Goal: Task Accomplishment & Management: Complete application form

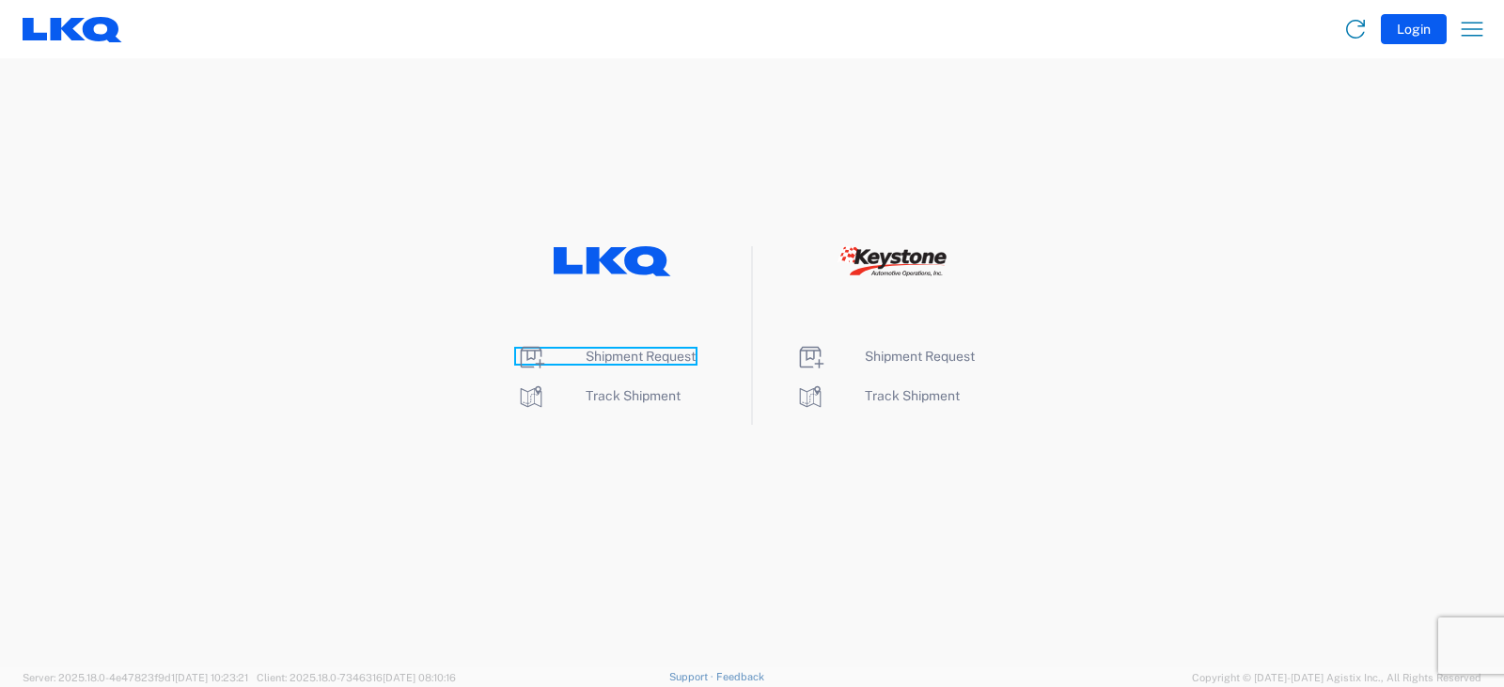
click at [643, 356] on span "Shipment Request" at bounding box center [641, 356] width 110 height 15
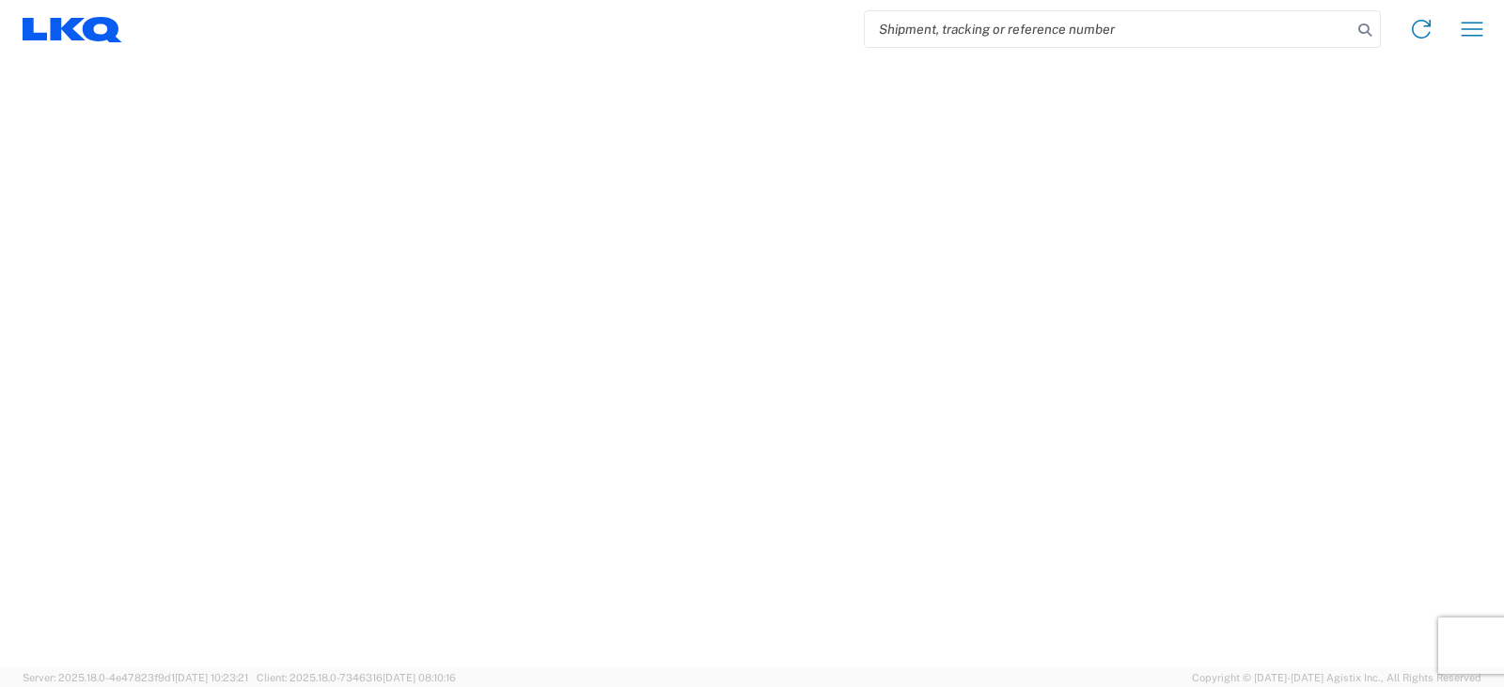
select select "FULL"
select select "LBS"
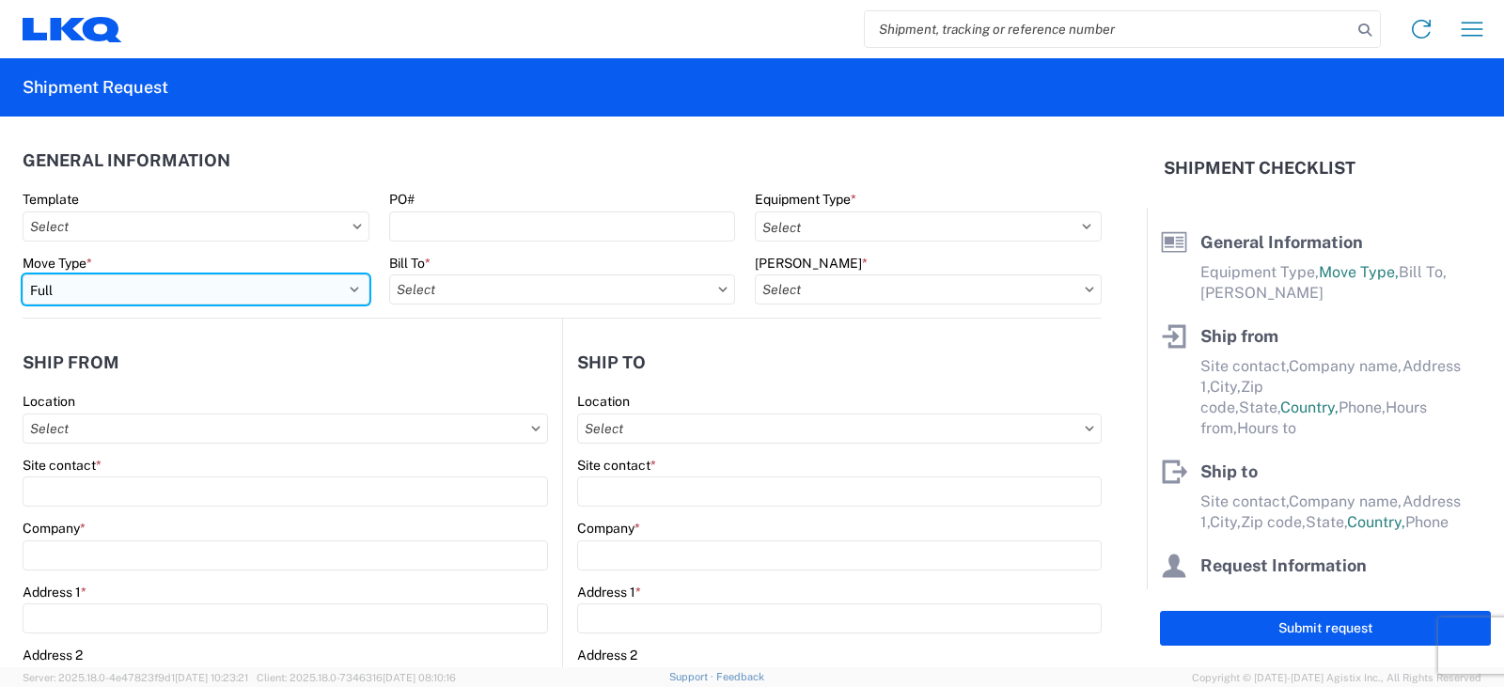
click at [70, 299] on select "Select Full Partial TL" at bounding box center [196, 289] width 347 height 30
select select "PARTIAL_TL"
click at [23, 274] on select "Select Full Partial TL" at bounding box center [196, 289] width 347 height 30
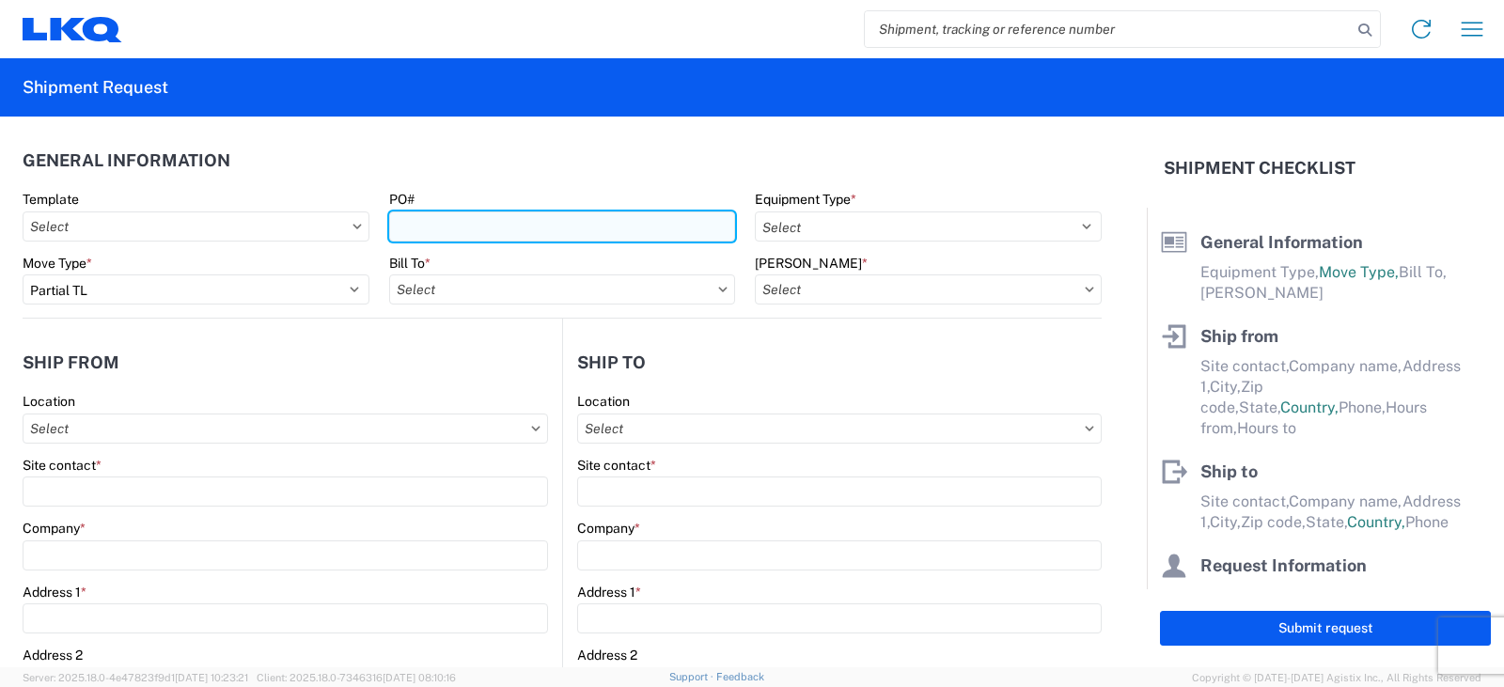
click at [413, 224] on input "PO#" at bounding box center [562, 226] width 347 height 30
click at [439, 223] on input "PO#" at bounding box center [562, 226] width 347 height 30
type input "PWR#'S 129177, 9178, 9179, 9181, 9182--[PERSON_NAME]"
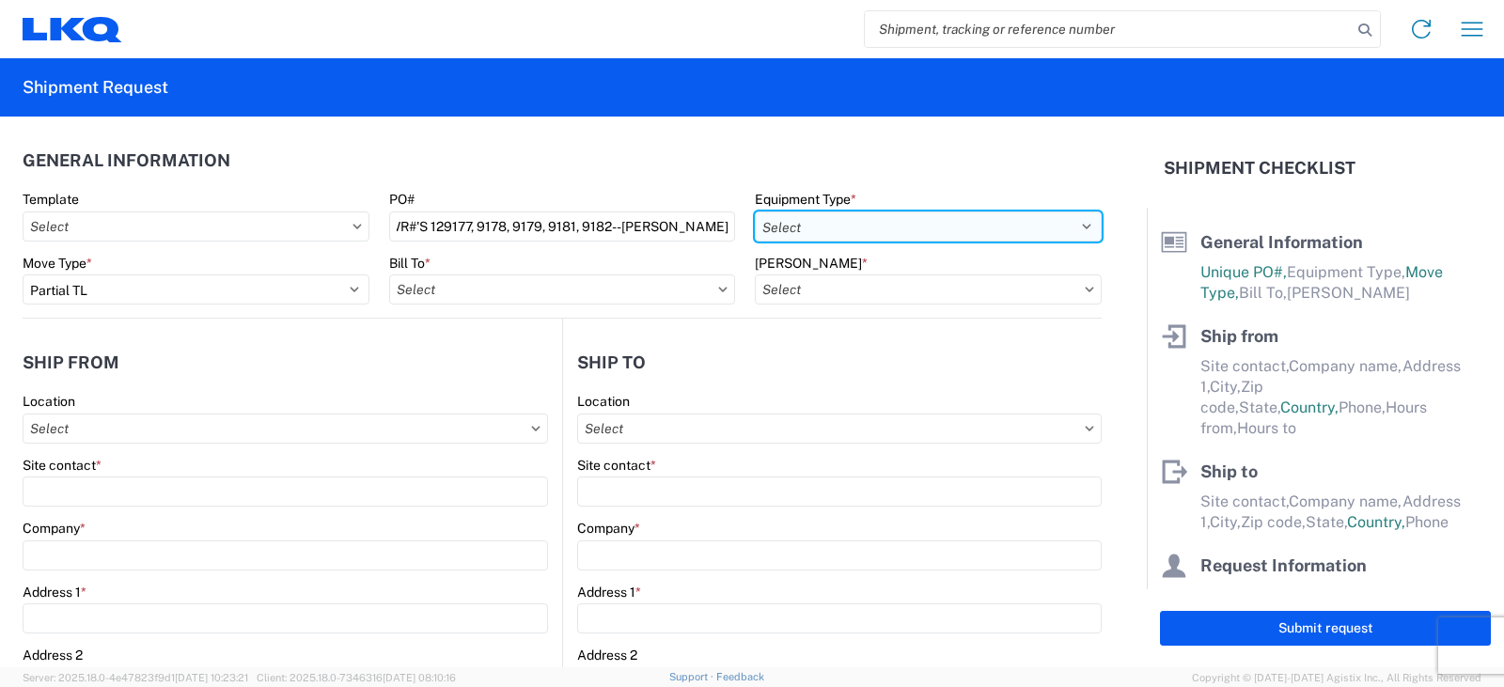
click at [798, 222] on select "Select 53’ Dry Van Flatbed Dropdeck (van) Lowboy (flatbed) Rail" at bounding box center [928, 226] width 347 height 30
select select "STDV"
click at [755, 211] on select "Select 53’ Dry Van Flatbed Dropdeck (van) Lowboy (flatbed) Rail" at bounding box center [928, 226] width 347 height 30
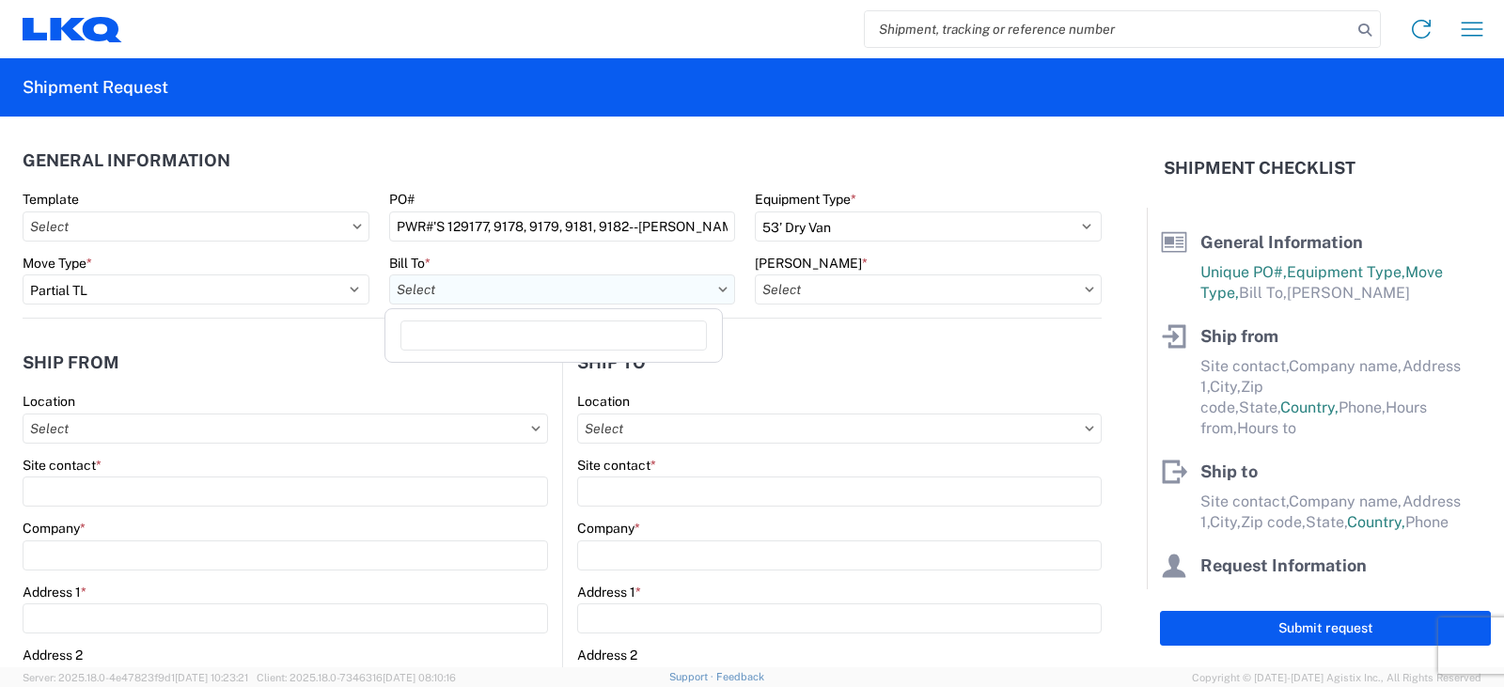
click at [484, 297] on input "Bill To *" at bounding box center [562, 289] width 347 height 30
type input "3238"
click at [484, 368] on div "3238 - Huntington IDC" at bounding box center [553, 373] width 329 height 30
type input "3238 - Huntington IDC"
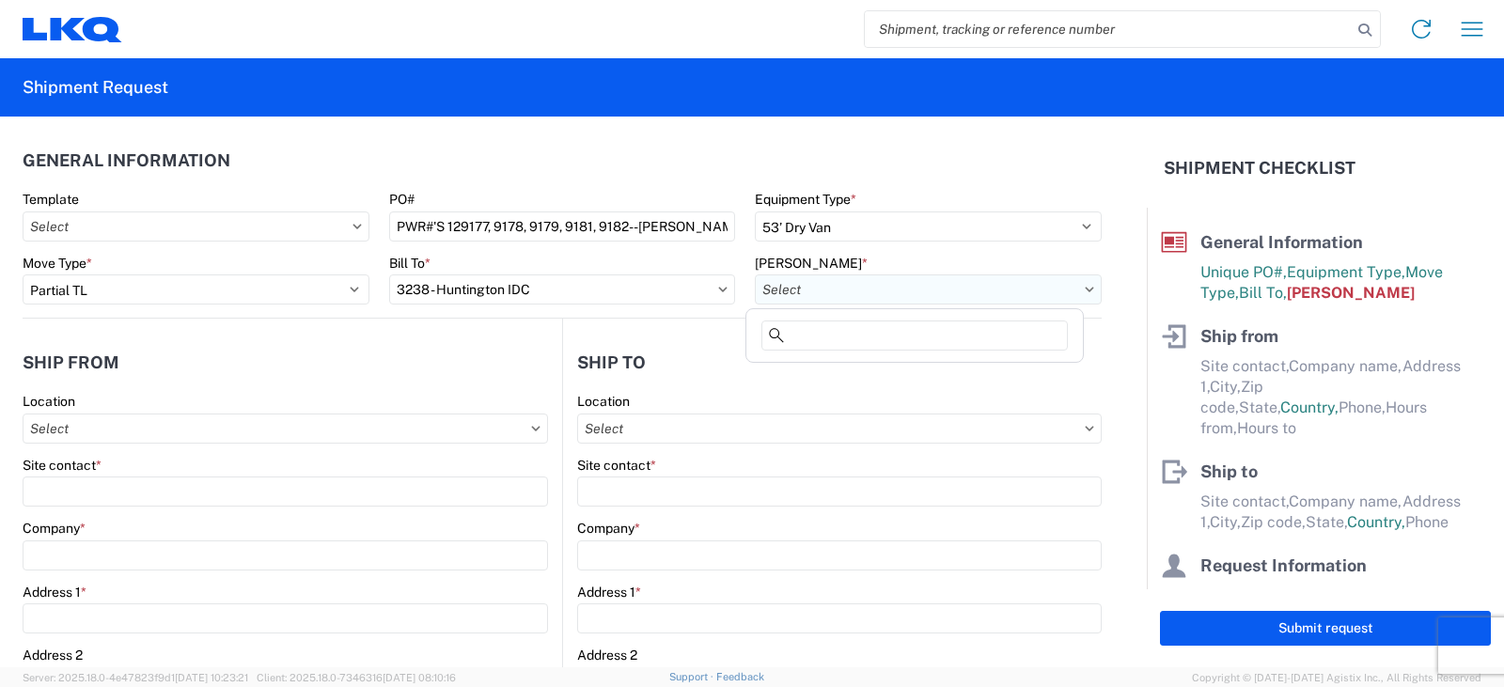
click at [801, 279] on input "[PERSON_NAME] *" at bounding box center [928, 289] width 347 height 30
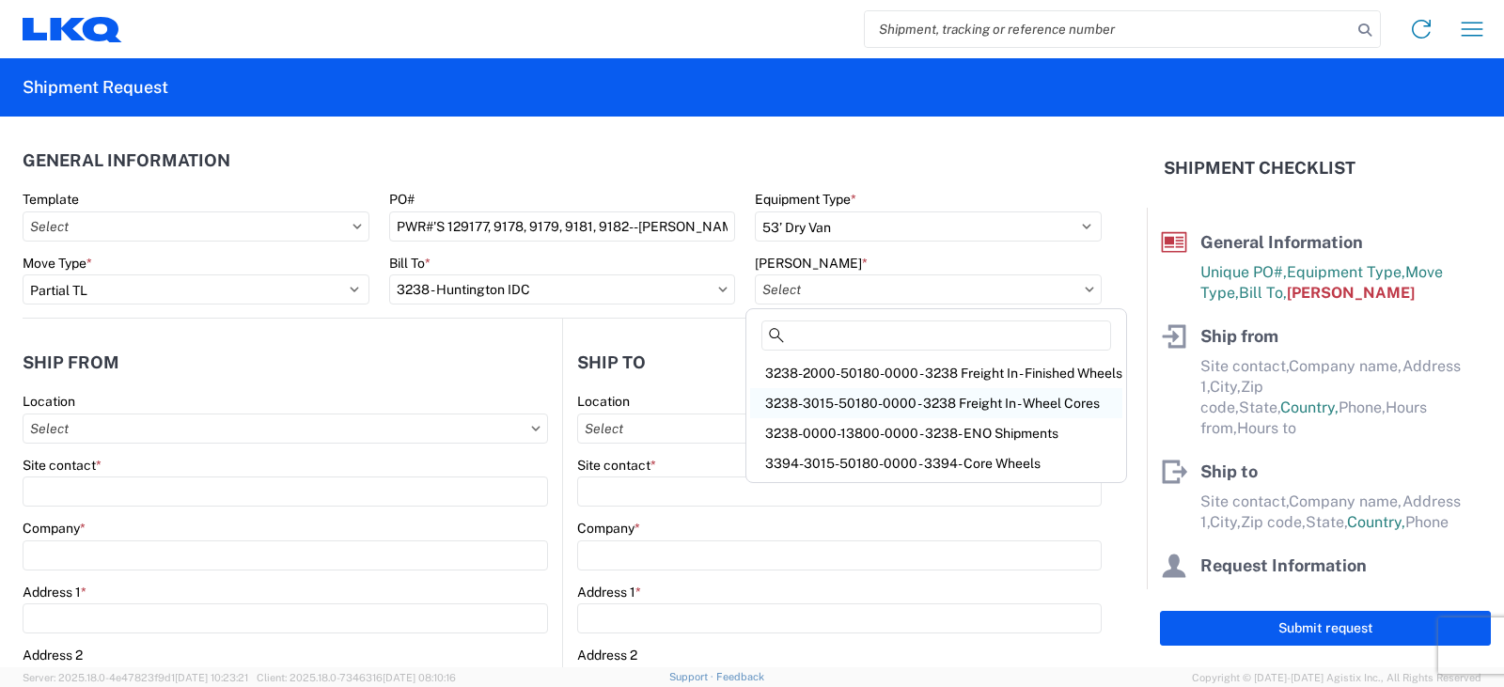
click at [817, 406] on div "3238-3015-50180-0000 - 3238 Freight In - Wheel Cores" at bounding box center [936, 403] width 372 height 30
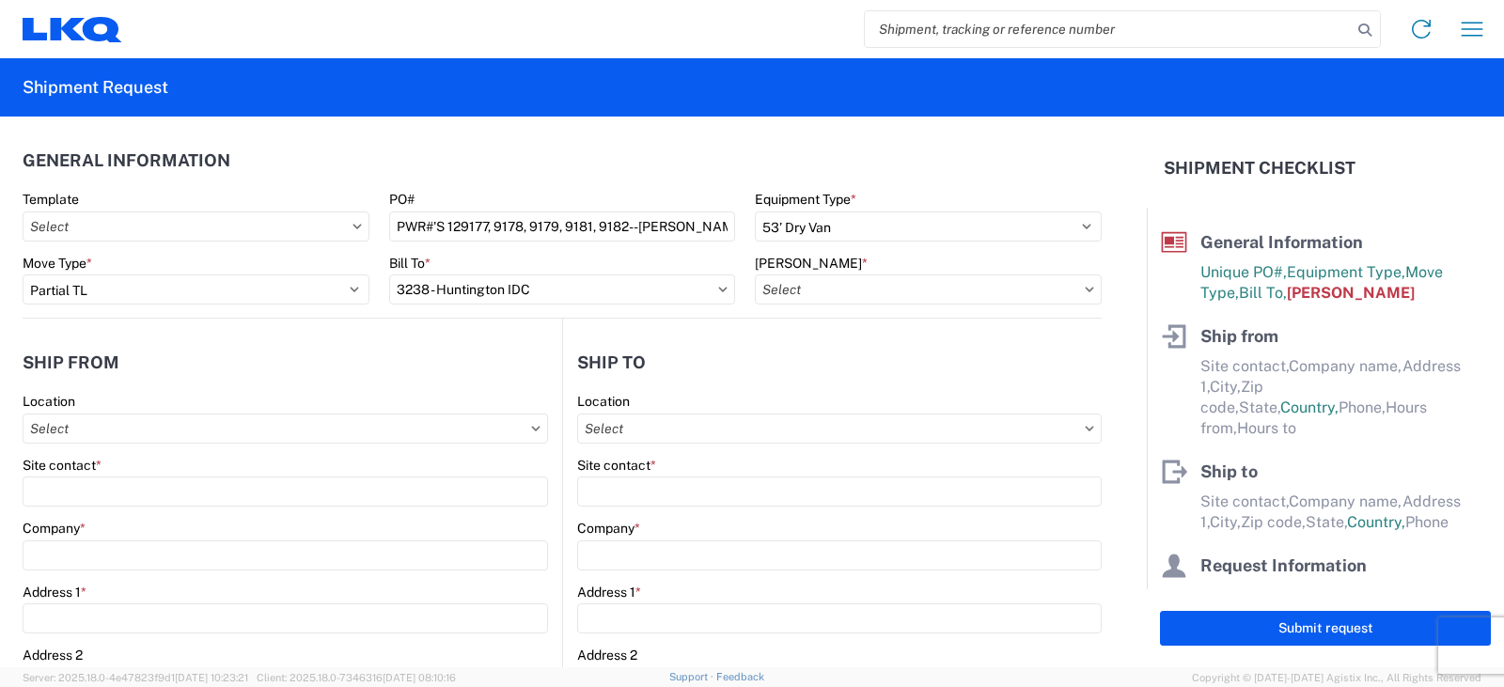
type input "3238-3015-50180-0000 - 3238 Freight In - Wheel Cores"
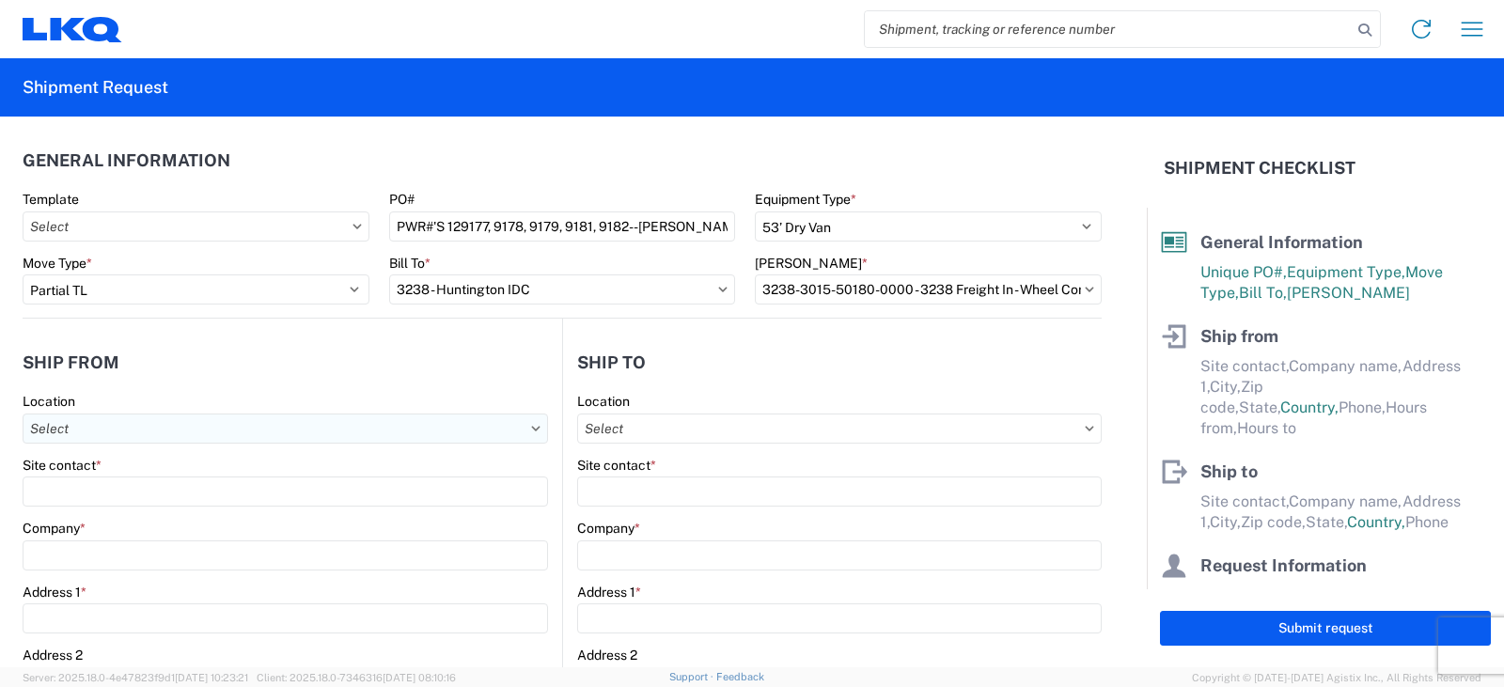
click at [74, 431] on input "Location" at bounding box center [285, 429] width 525 height 30
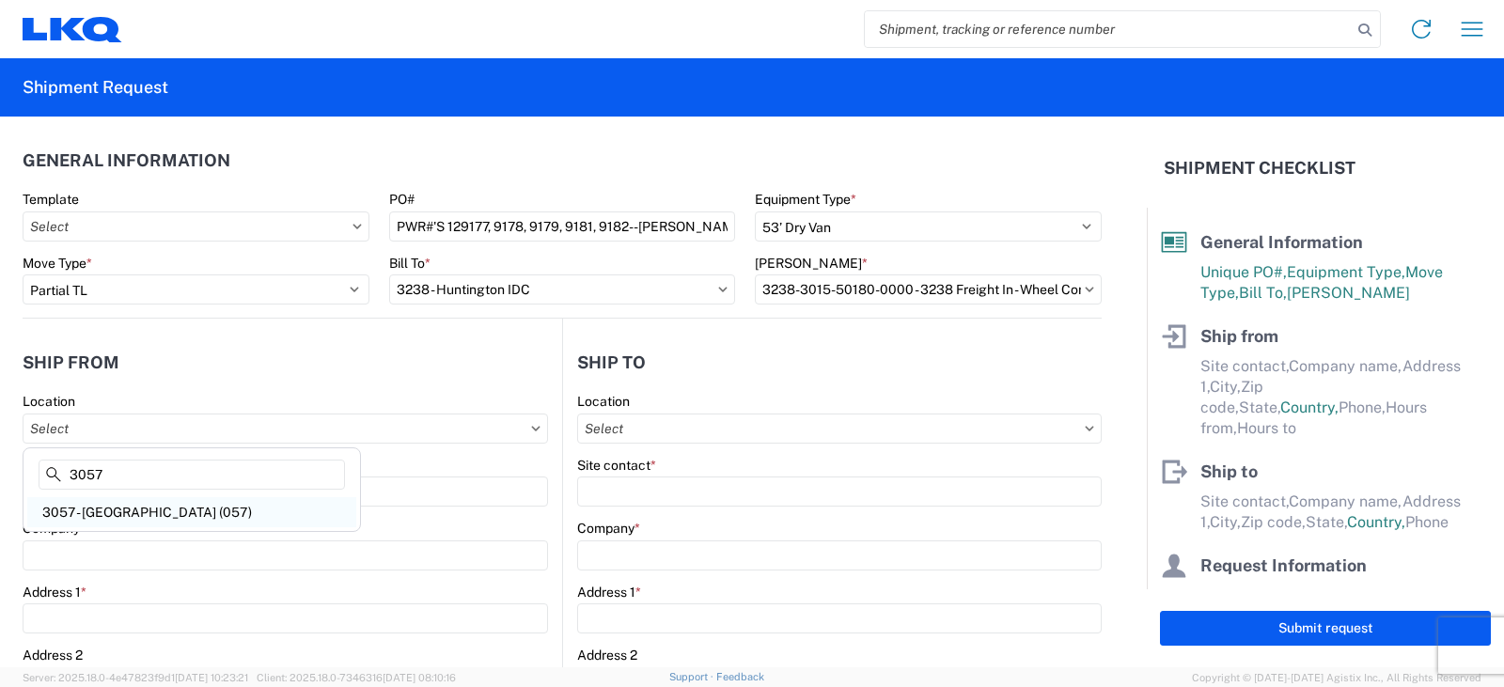
type input "3057"
drag, startPoint x: 136, startPoint y: 515, endPoint x: 123, endPoint y: 485, distance: 32.8
click at [136, 514] on div "3057 - [GEOGRAPHIC_DATA] (057)" at bounding box center [191, 512] width 329 height 30
type input "3057 - [GEOGRAPHIC_DATA] (057)"
type input "LKQ Corporation"
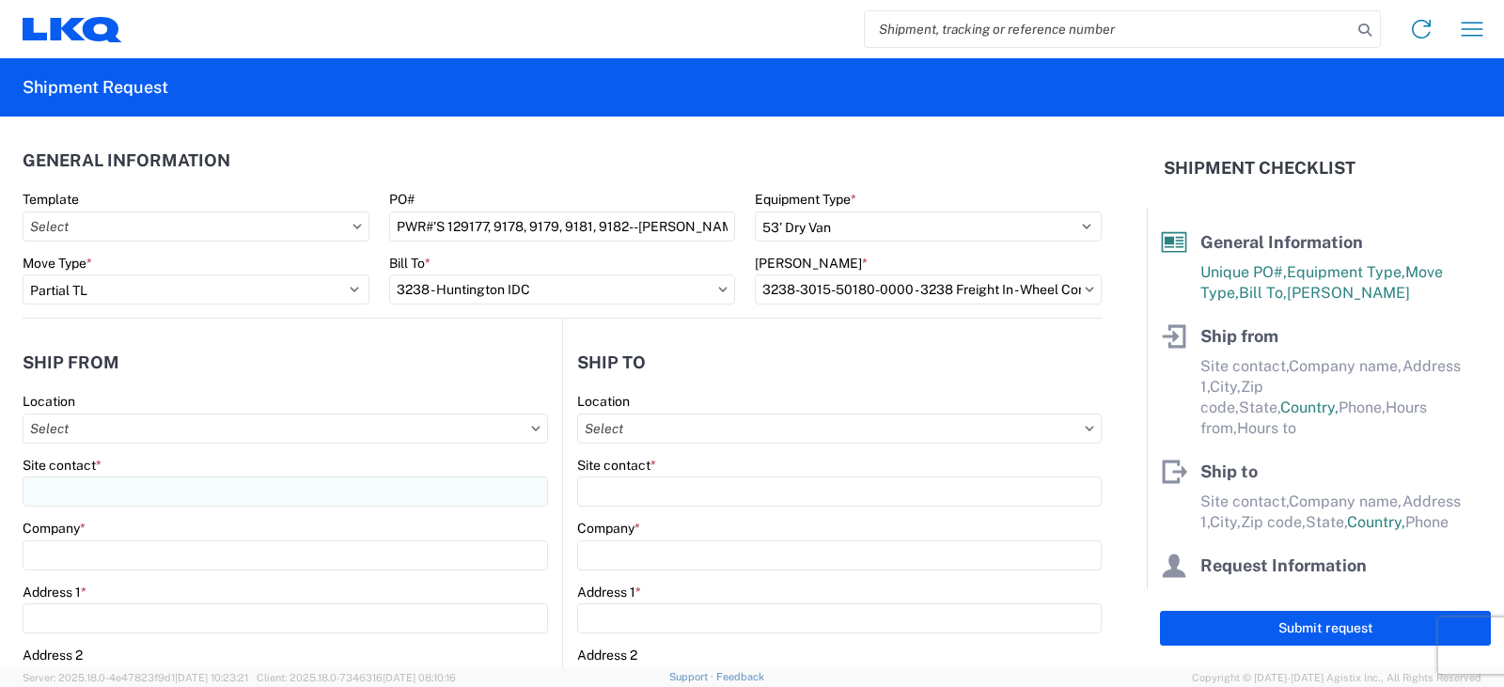
type input "[STREET_ADDRESS]"
type input "Chattanooga"
type input "37410"
select select "TN"
select select "US"
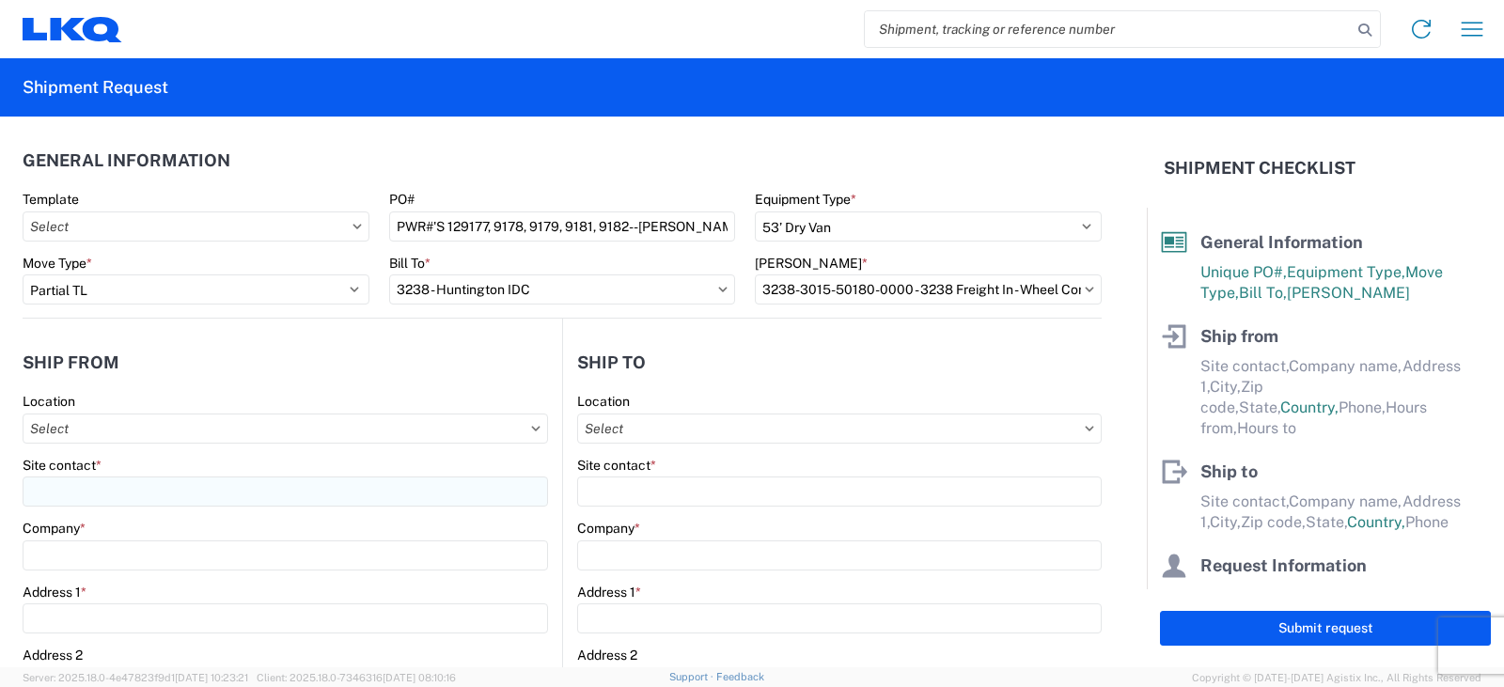
type input "[PHONE_NUMBER]"
type input "07:00"
type input "17:00"
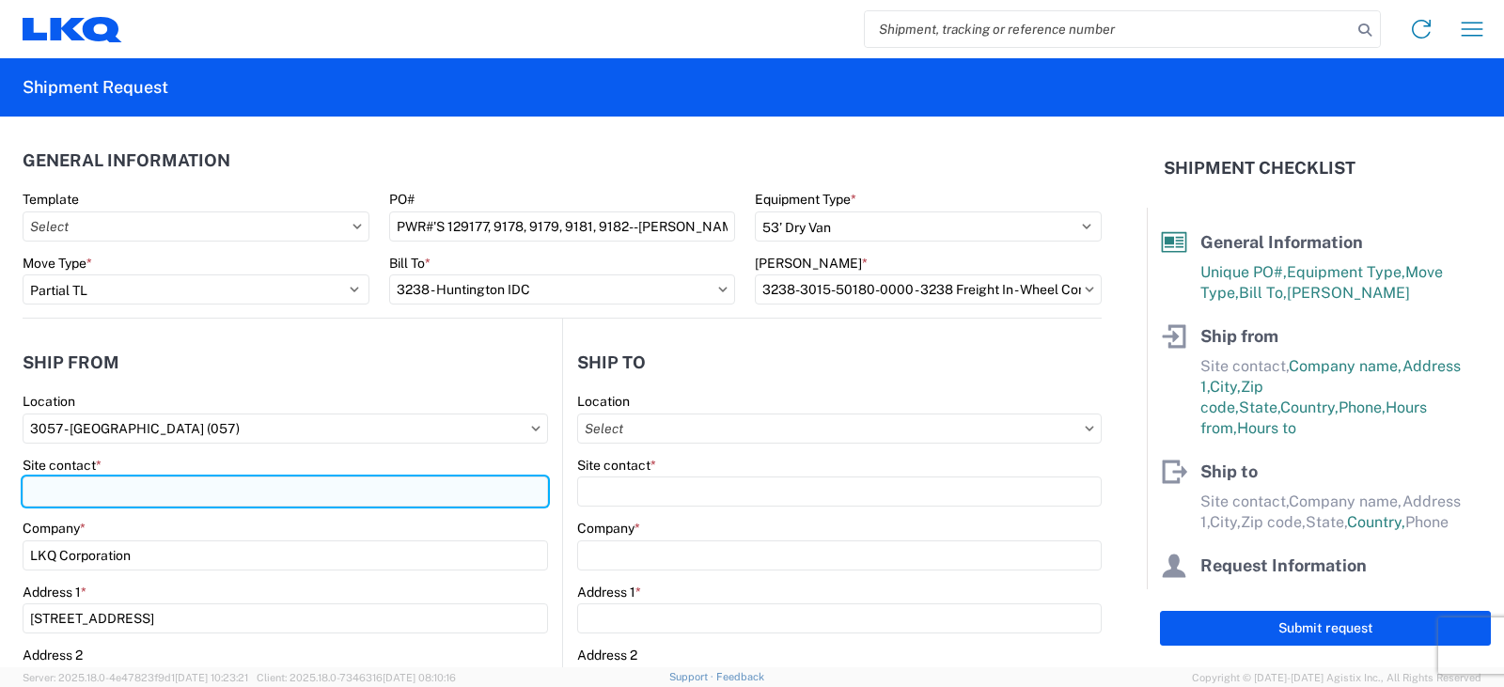
click at [39, 488] on input "Site contact *" at bounding box center [285, 491] width 525 height 30
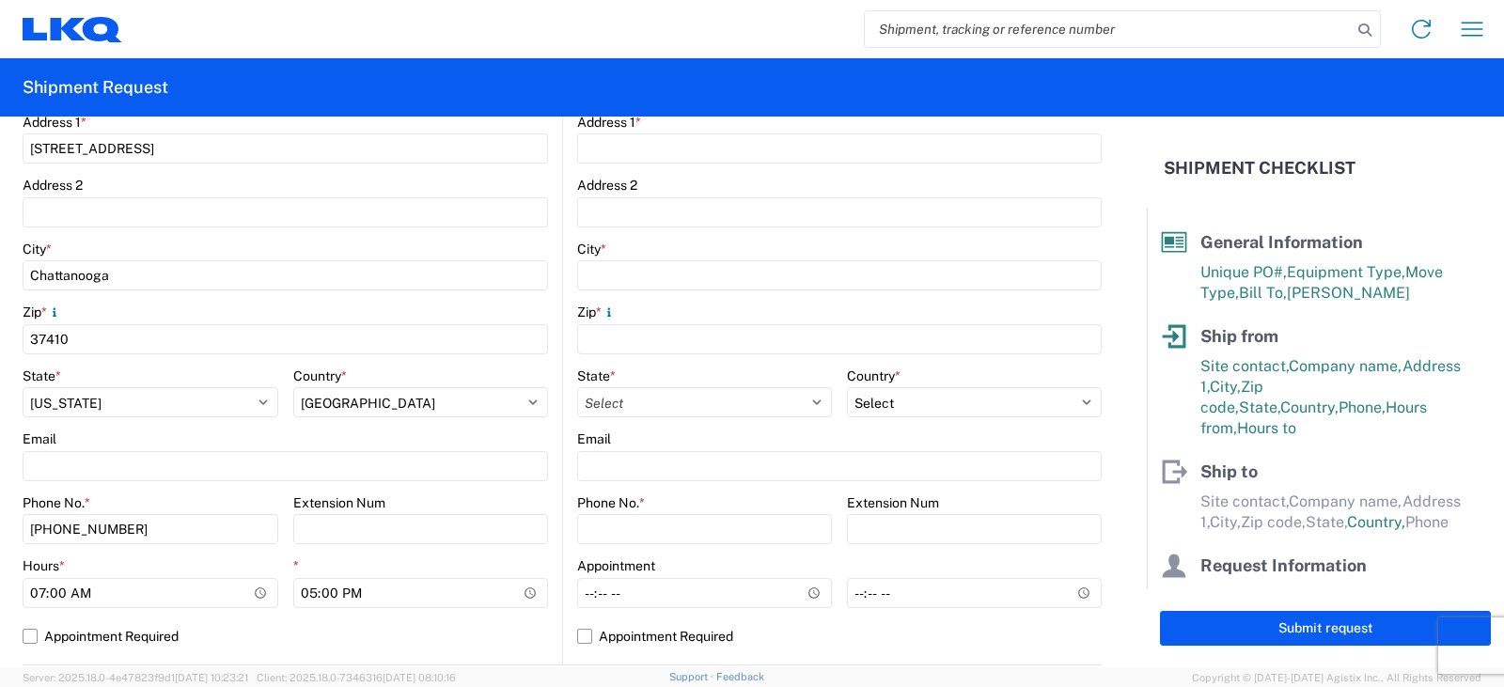
scroll to position [564, 0]
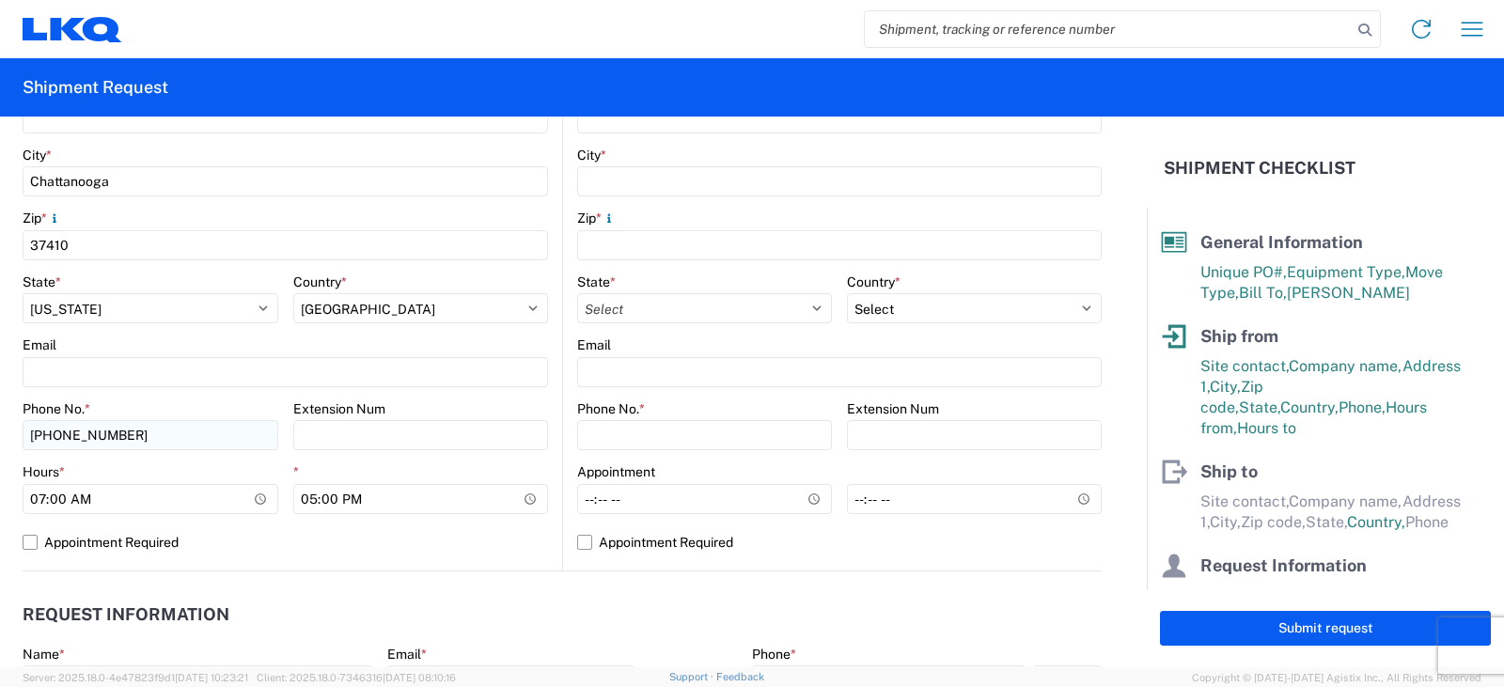
type input "[PERSON_NAME]"
click at [127, 436] on input "[PHONE_NUMBER]" at bounding box center [151, 435] width 256 height 30
type input "[PHONE_NUMBER]"
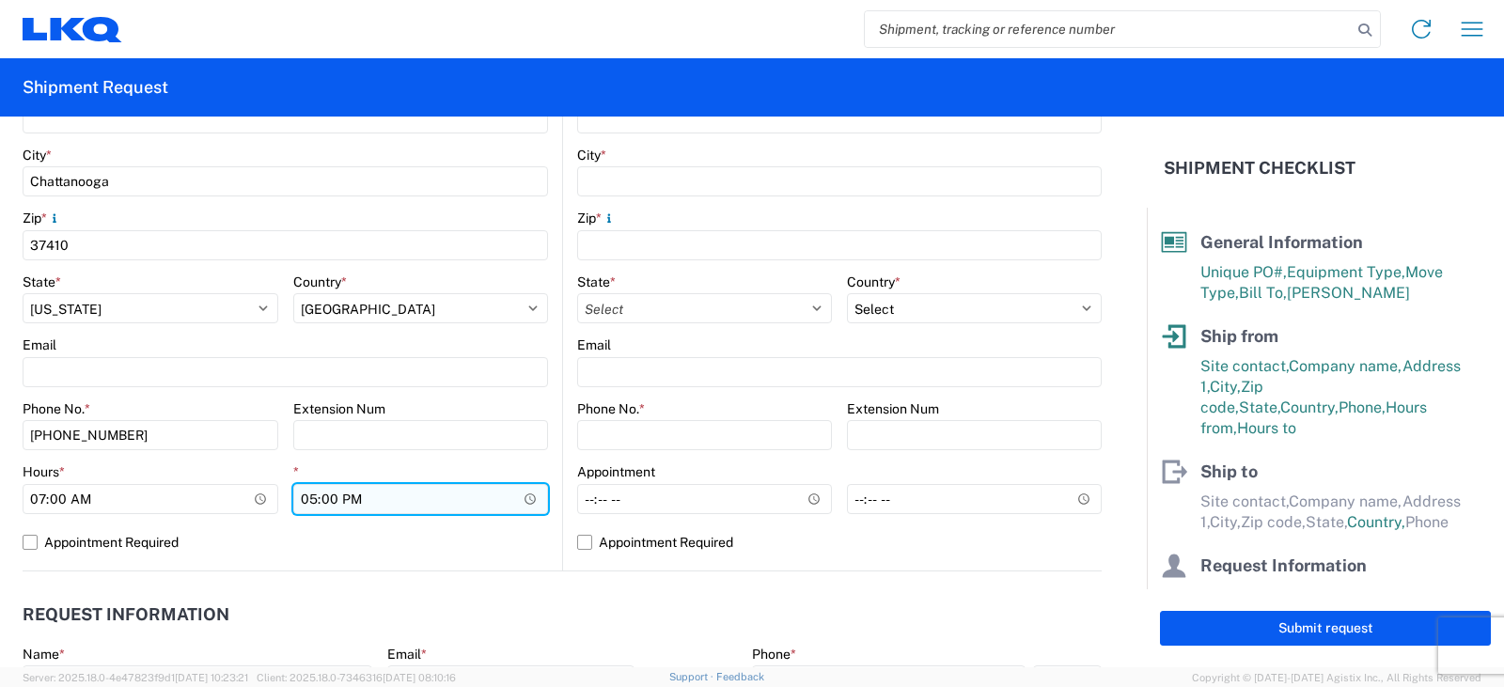
click at [310, 502] on input "17:00" at bounding box center [421, 499] width 256 height 30
type input "16:00"
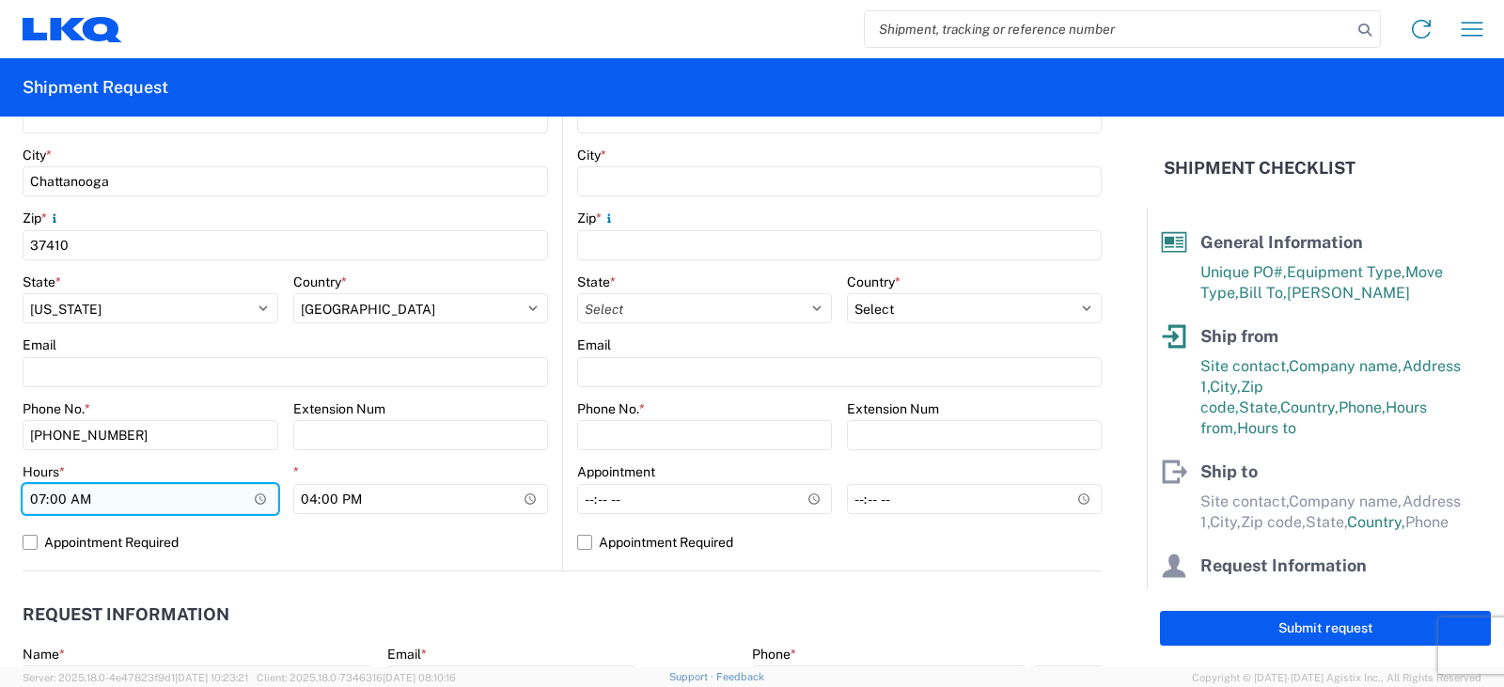
click at [38, 505] on input "07:00" at bounding box center [151, 499] width 256 height 30
type input "08:00"
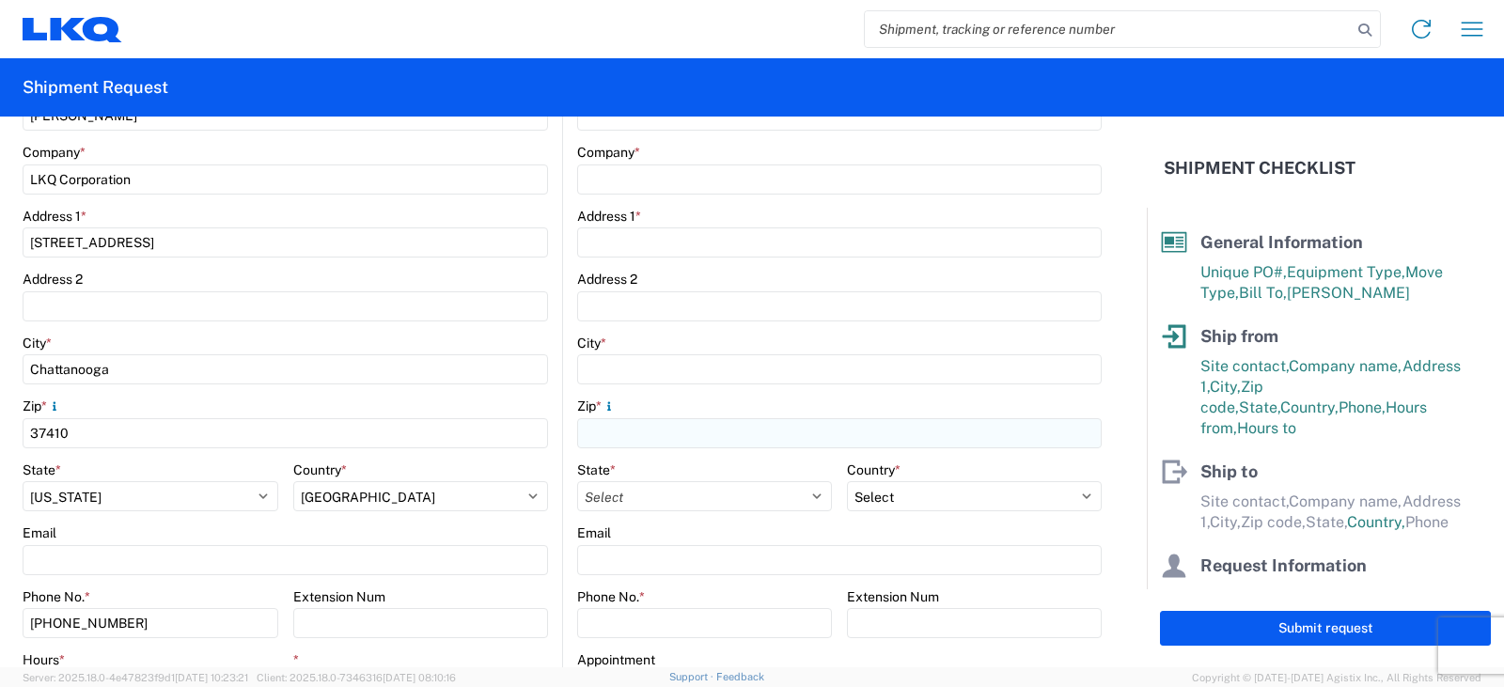
scroll to position [0, 0]
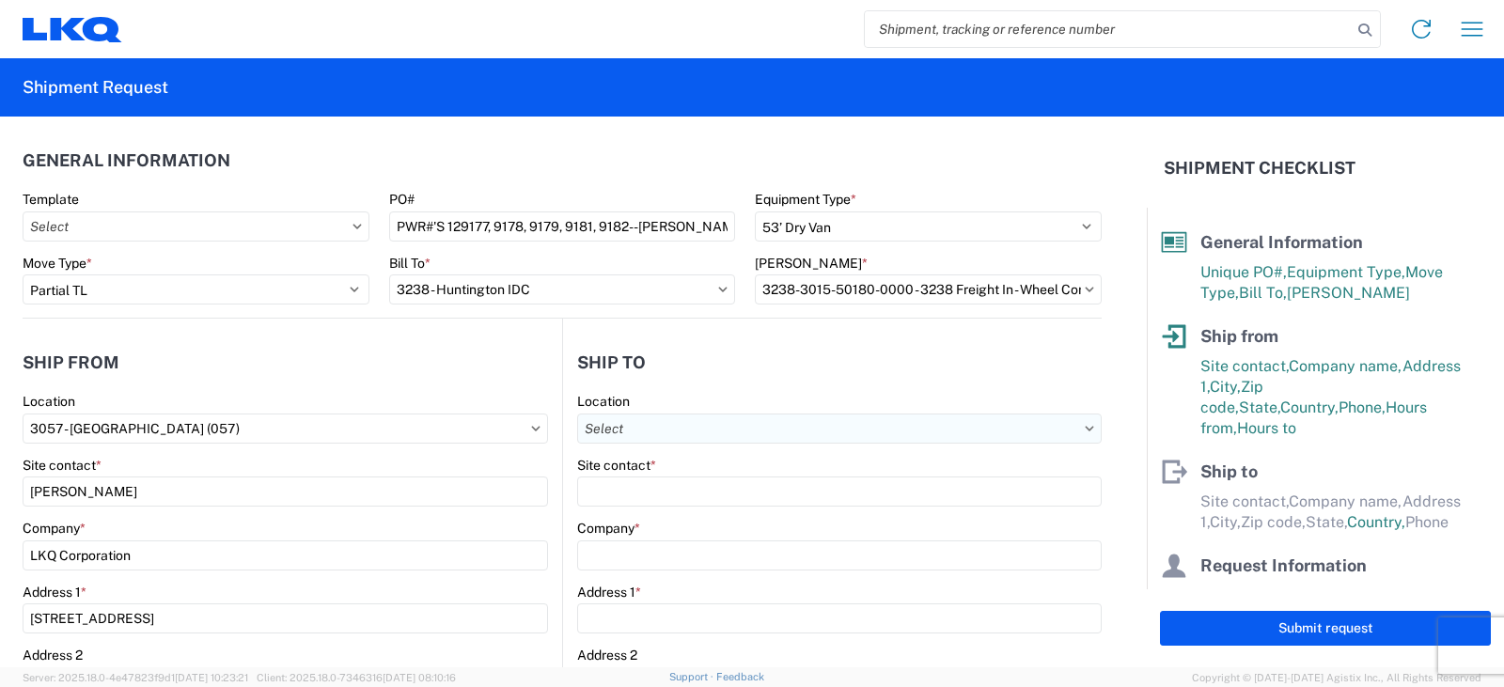
click at [579, 433] on input "Location" at bounding box center [839, 429] width 524 height 30
type input "3238"
drag, startPoint x: 648, startPoint y: 512, endPoint x: 643, endPoint y: 469, distance: 43.6
click at [648, 512] on div "3238 - Huntington IDC" at bounding box center [739, 512] width 329 height 30
type input "3238 - Huntington IDC"
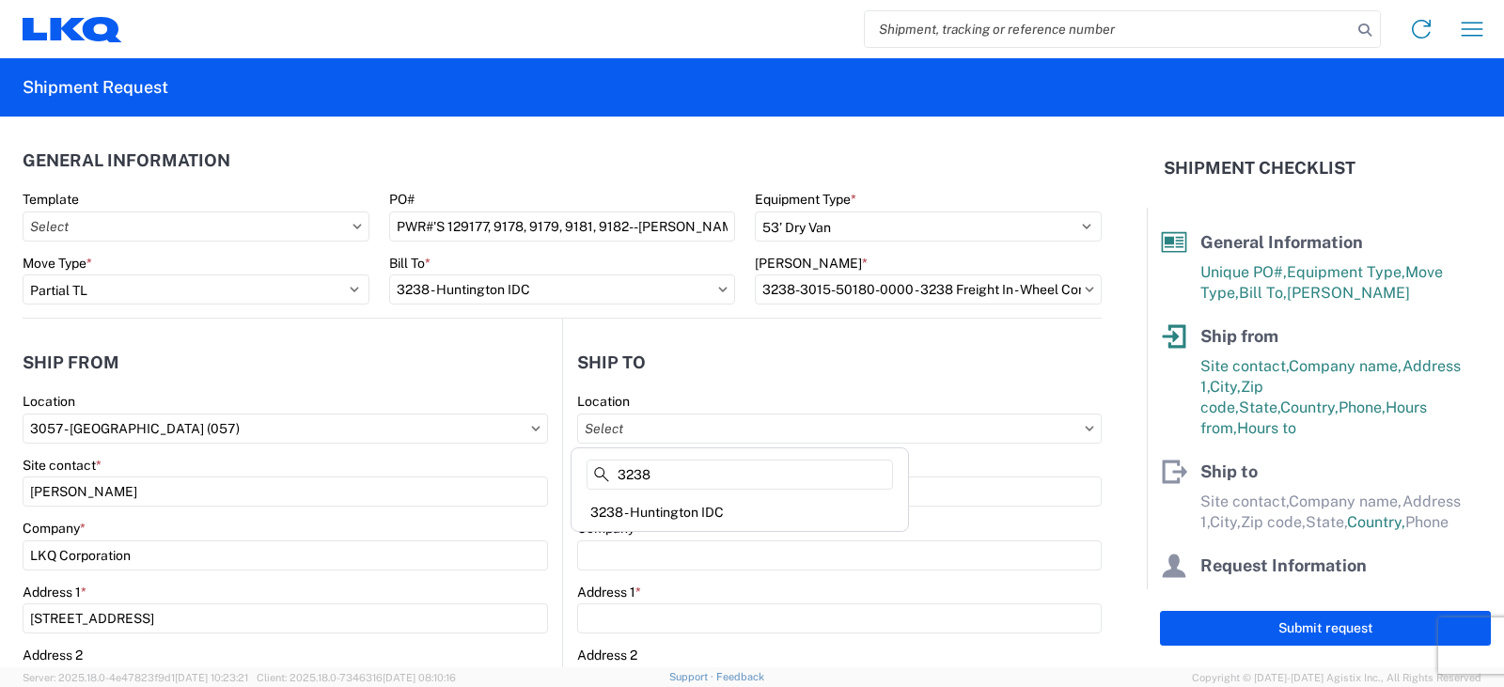
type input "LKQ Corporation"
type input "[STREET_ADDRESS]"
type input "Huntington"
type input "46750"
select select "US"
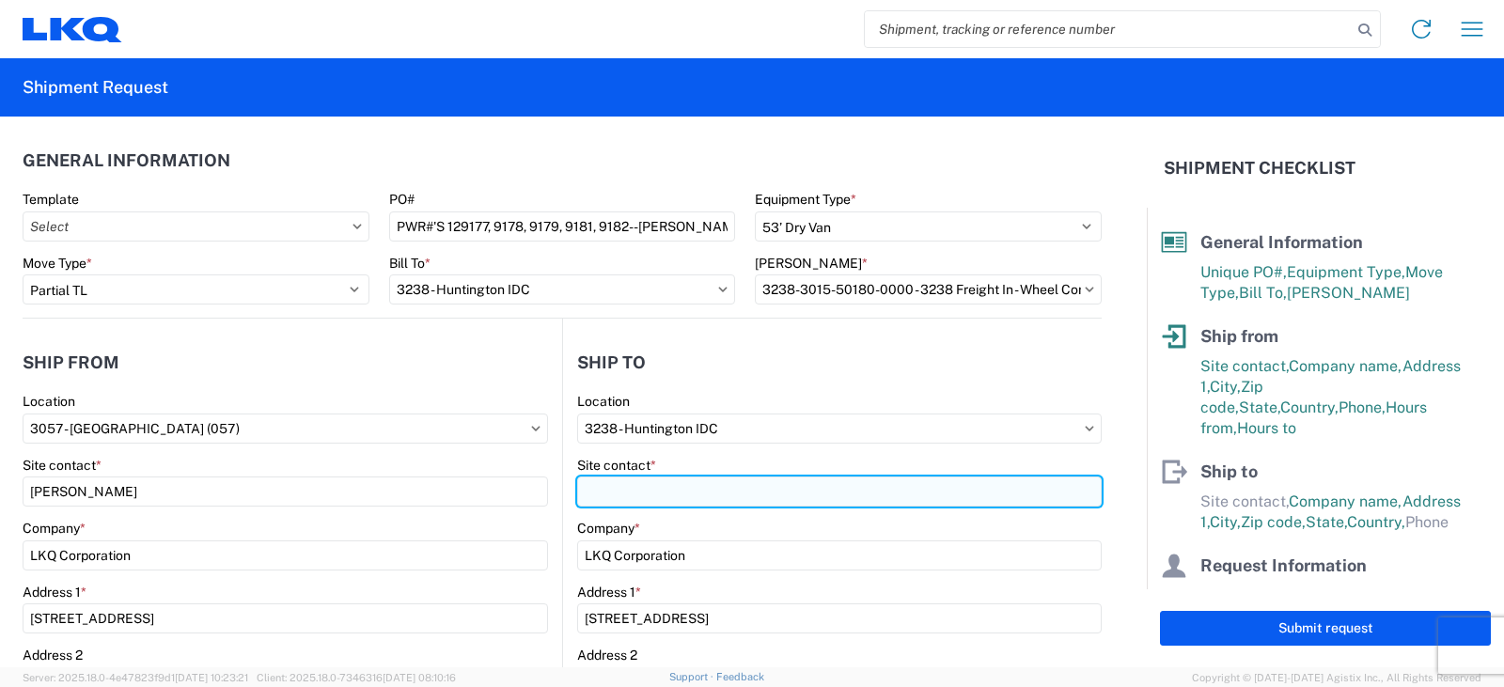
click at [592, 494] on input "Site contact *" at bounding box center [839, 491] width 524 height 30
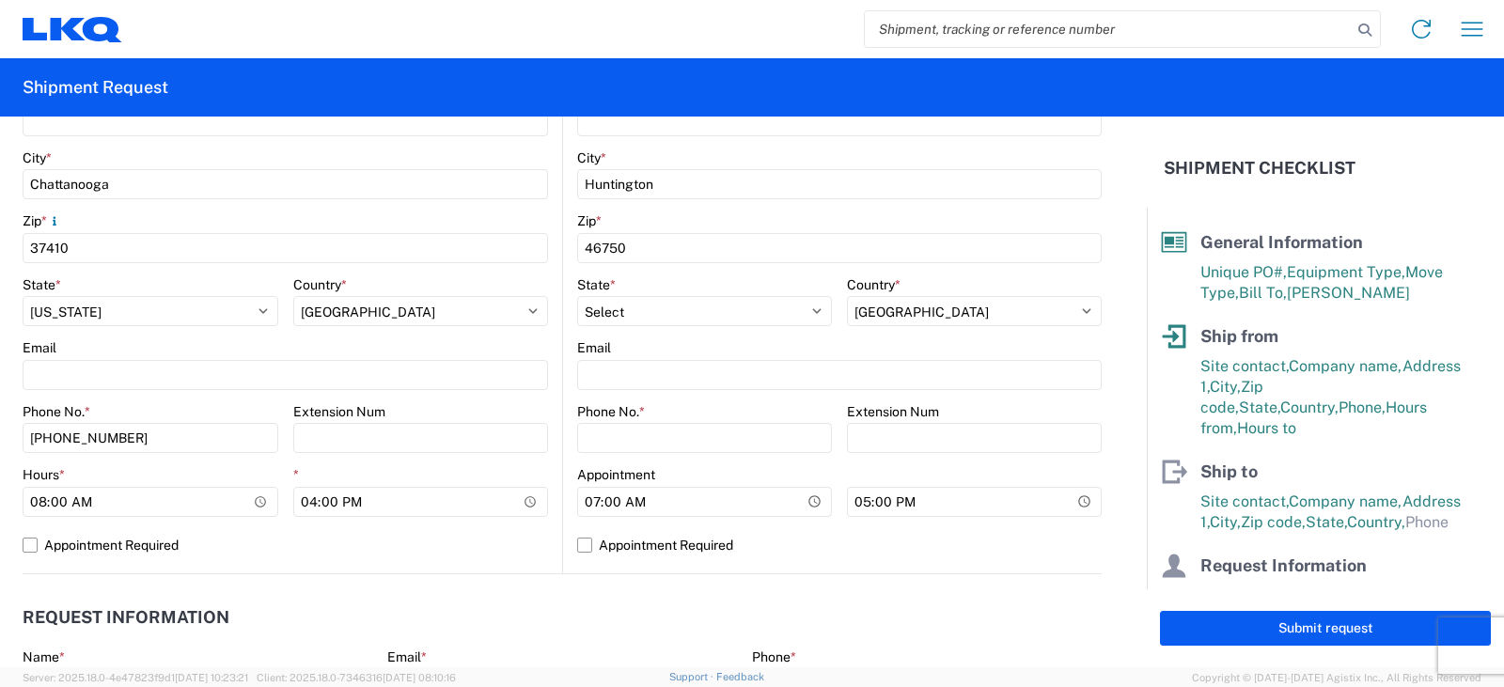
scroll to position [564, 0]
type input "[PERSON_NAME]"
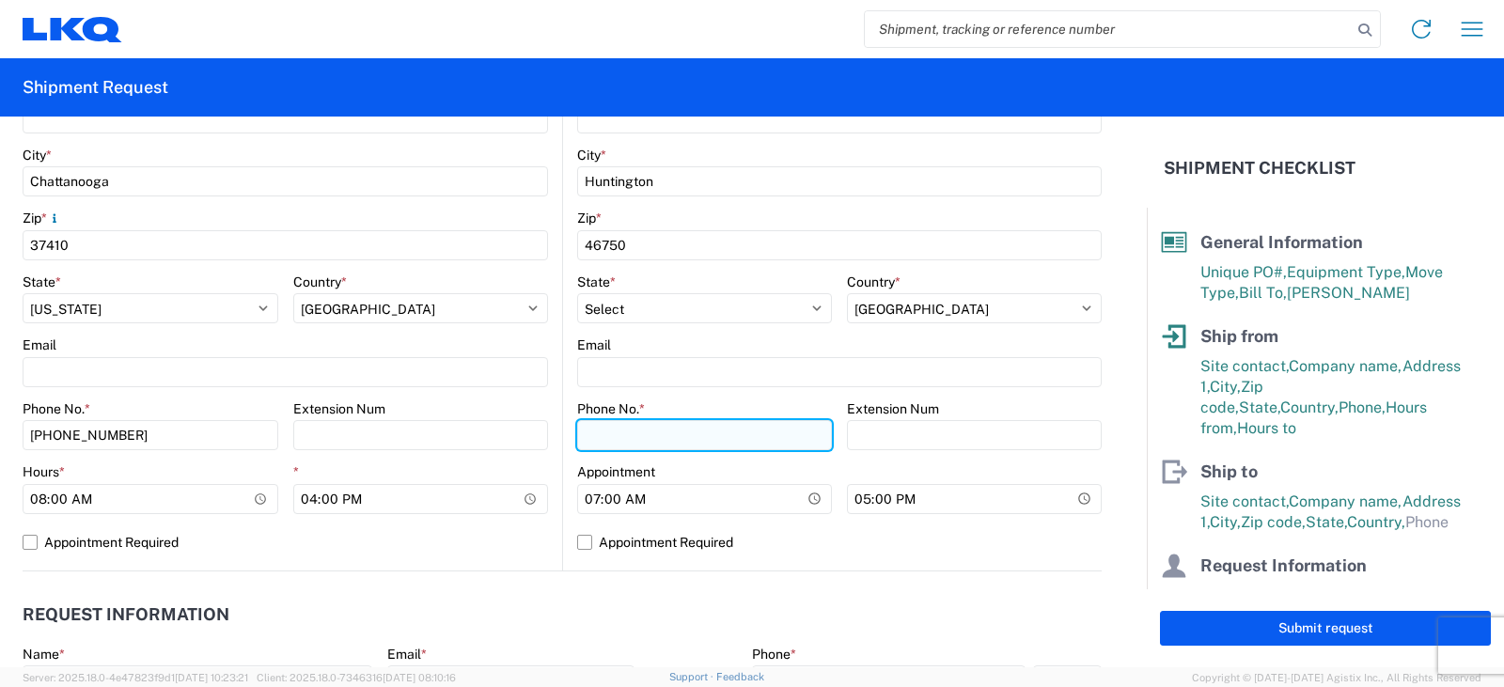
click at [601, 436] on input "Phone No. *" at bounding box center [704, 435] width 255 height 30
type input "[PHONE_NUMBER]"
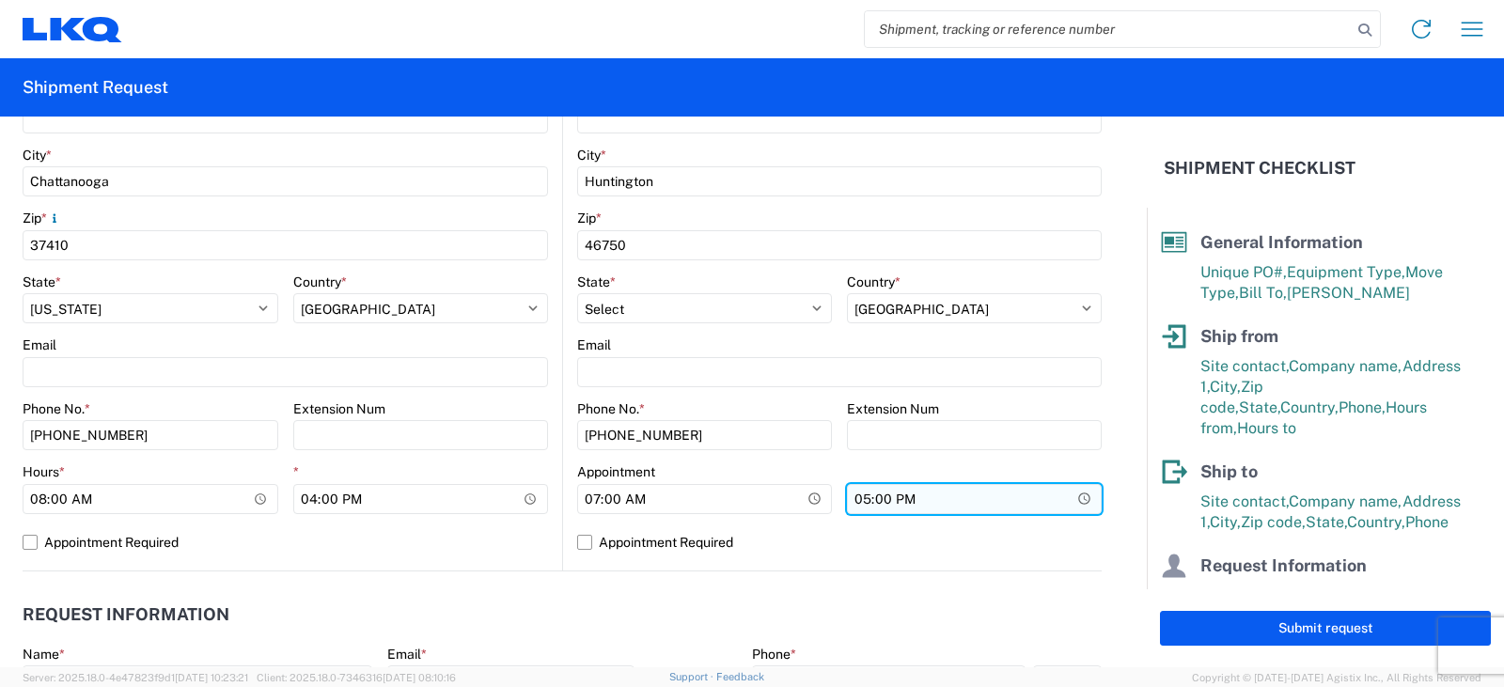
click at [855, 505] on input "17:00" at bounding box center [974, 499] width 255 height 30
type input "15:00"
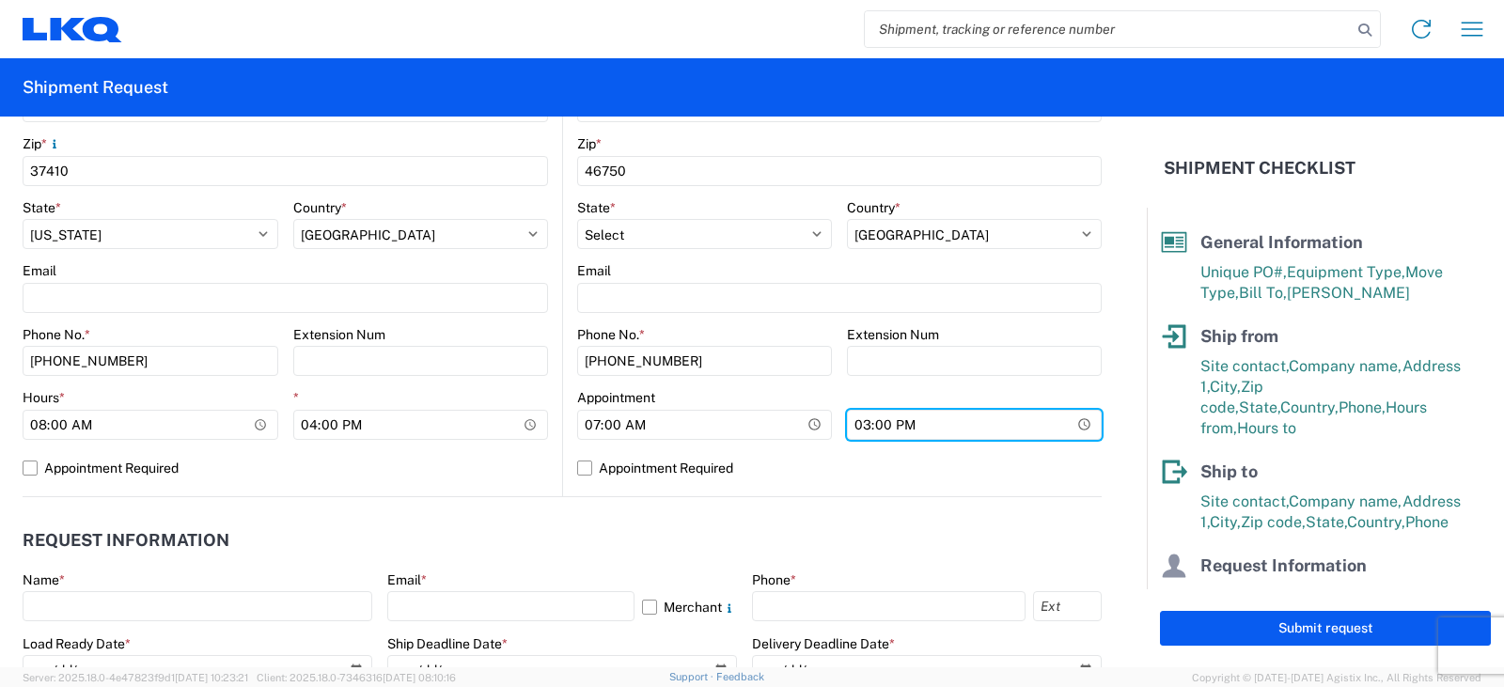
scroll to position [846, 0]
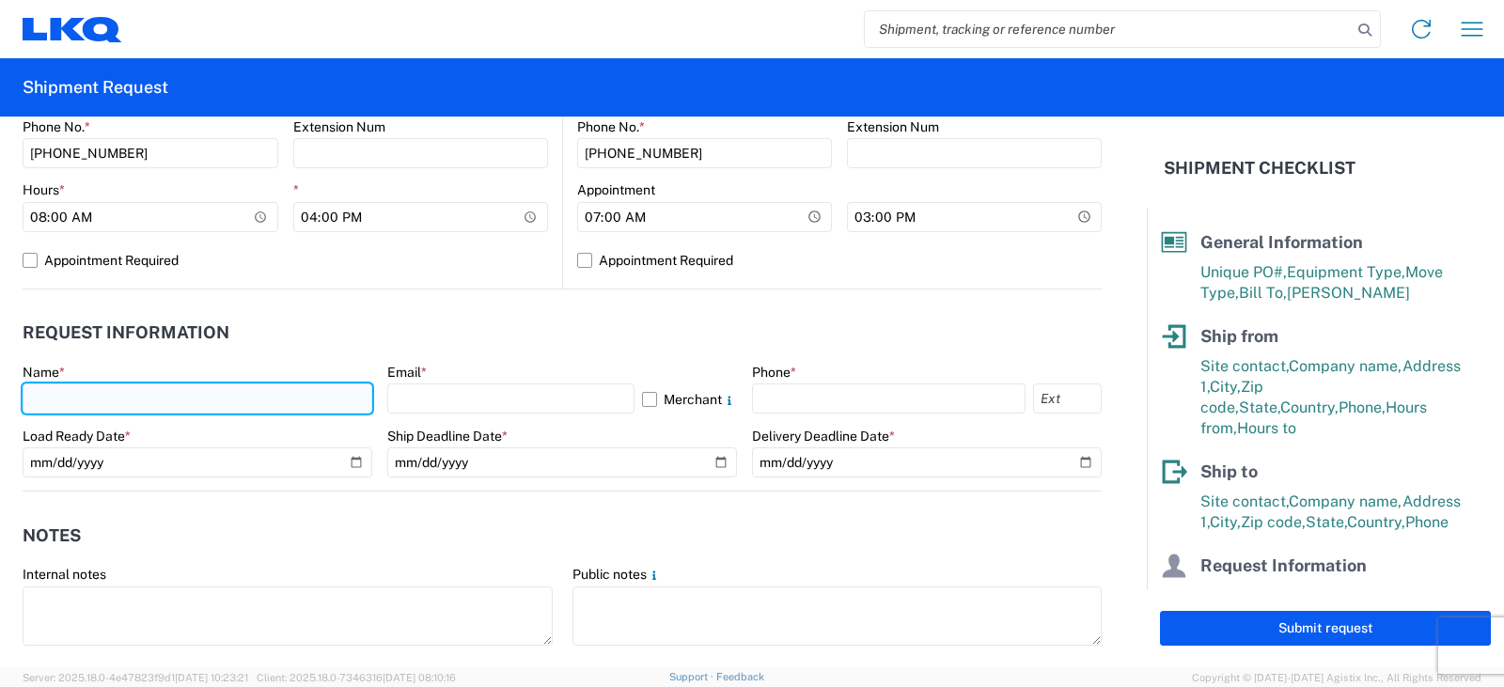
drag, startPoint x: 53, startPoint y: 388, endPoint x: 54, endPoint y: 398, distance: 10.4
click at [53, 388] on input "text" at bounding box center [198, 398] width 350 height 30
type input "[PERSON_NAME]"
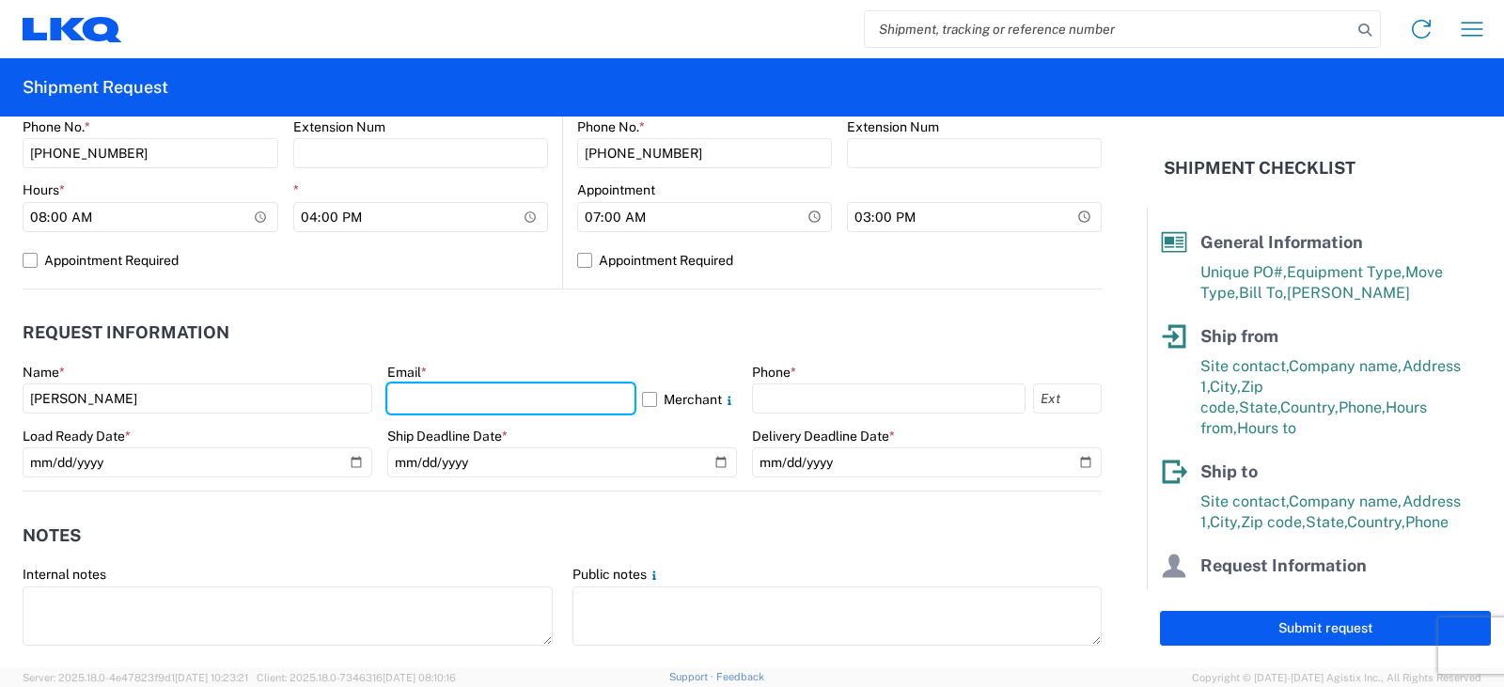
drag, startPoint x: 418, startPoint y: 397, endPoint x: 463, endPoint y: 356, distance: 60.6
click at [420, 396] on input "text" at bounding box center [510, 398] width 247 height 30
type input "[EMAIL_ADDRESS][DOMAIN_NAME]"
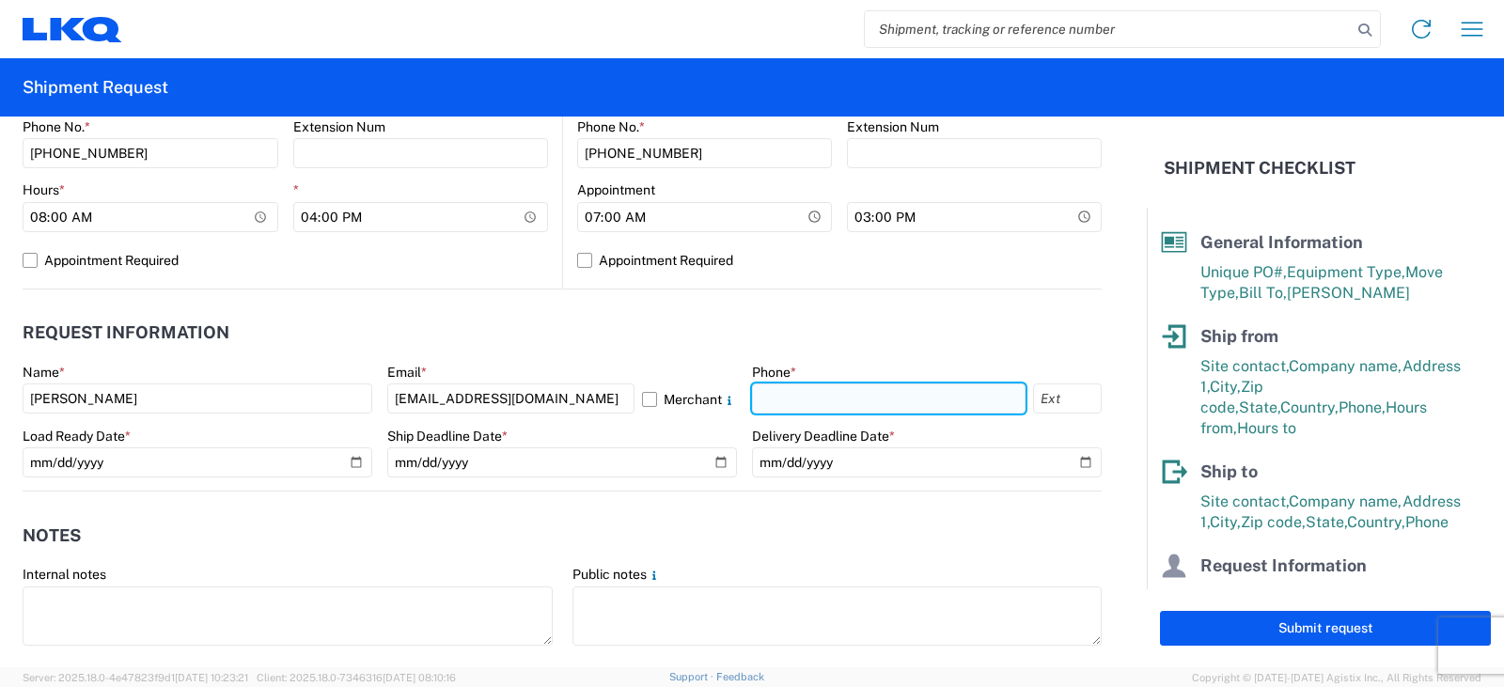
click at [788, 400] on input "text" at bounding box center [888, 398] width 273 height 30
type input "[PHONE_NUMBER]"
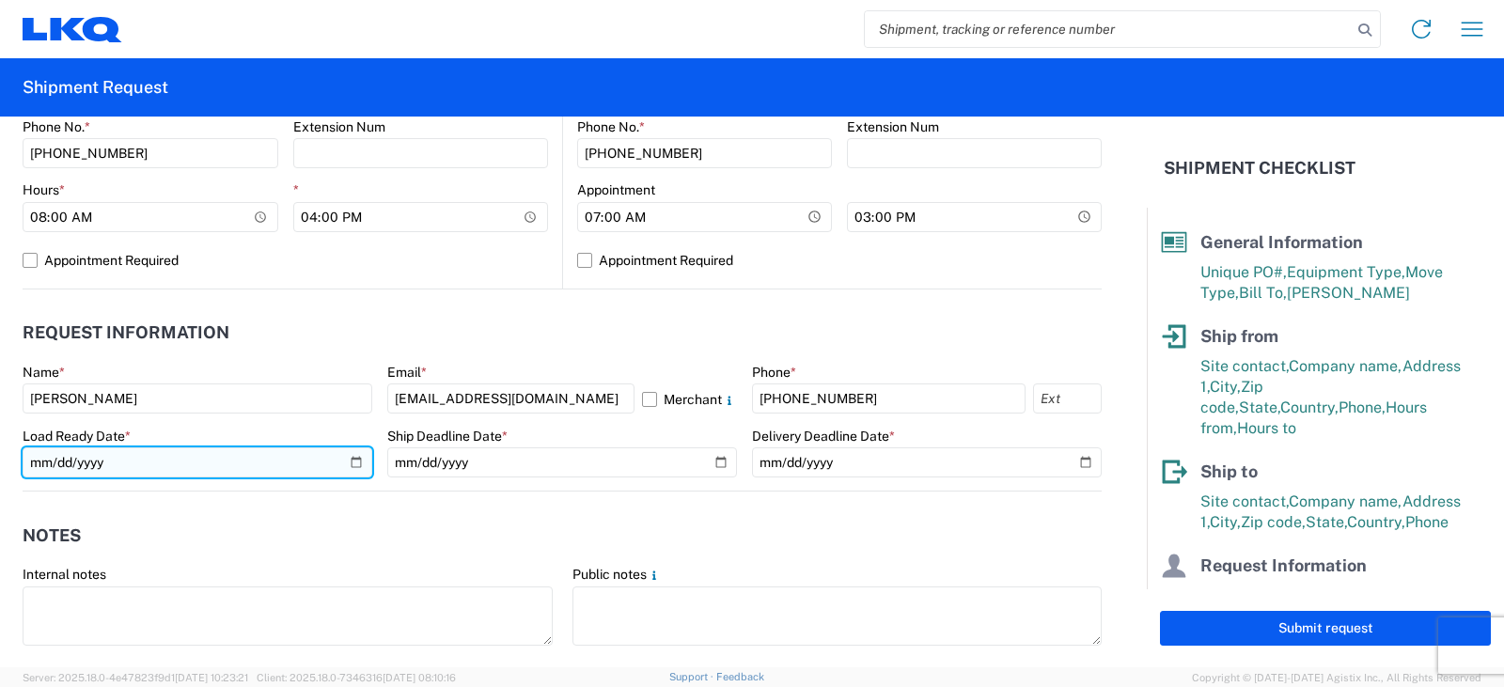
click at [349, 467] on input "date" at bounding box center [198, 462] width 350 height 30
type input "[DATE]"
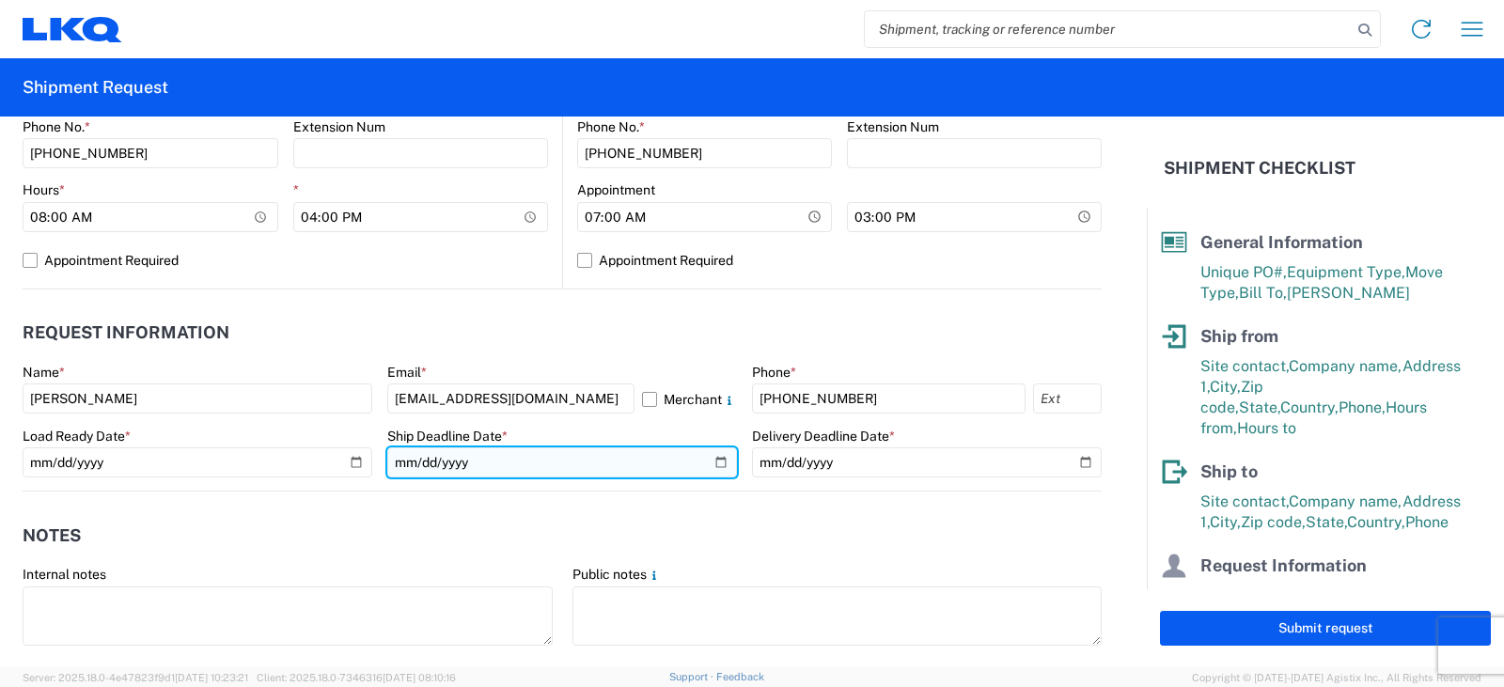
click at [709, 463] on input "date" at bounding box center [562, 462] width 350 height 30
type input "[DATE]"
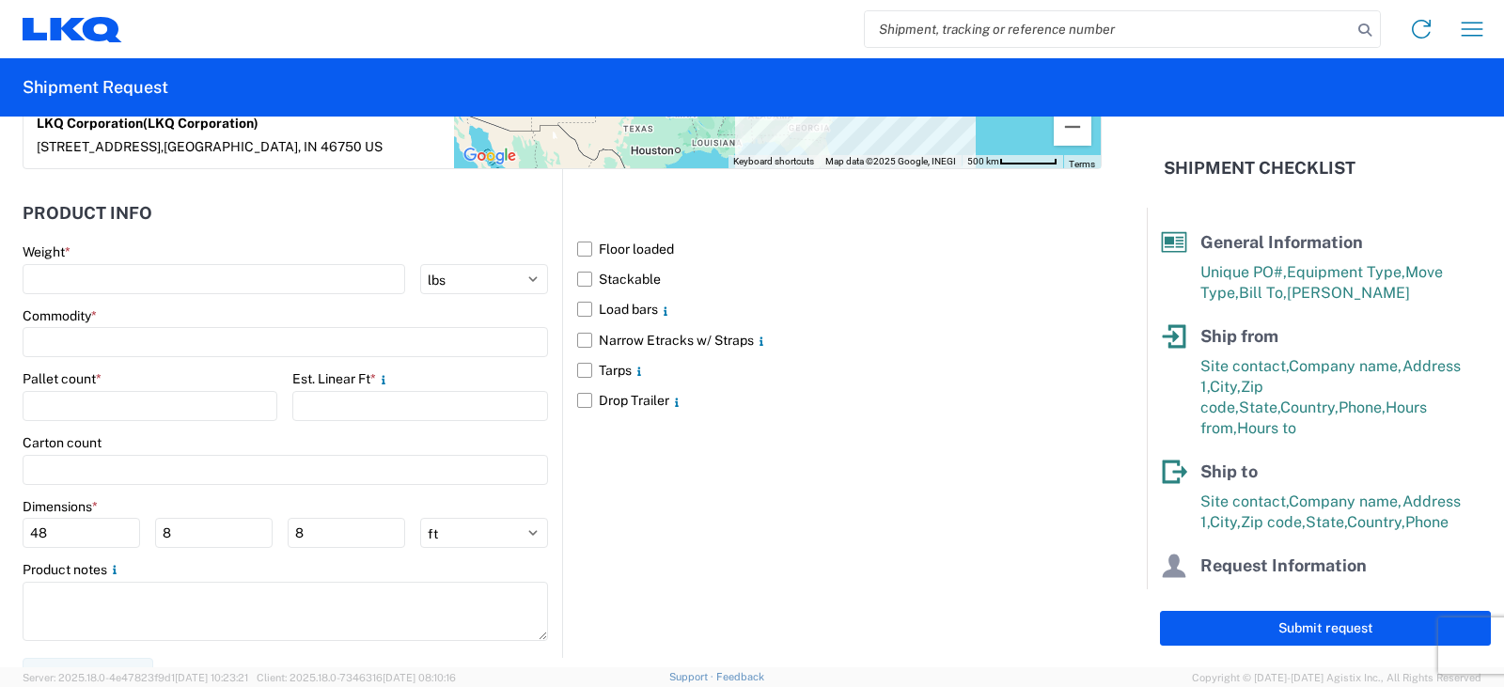
scroll to position [1704, 0]
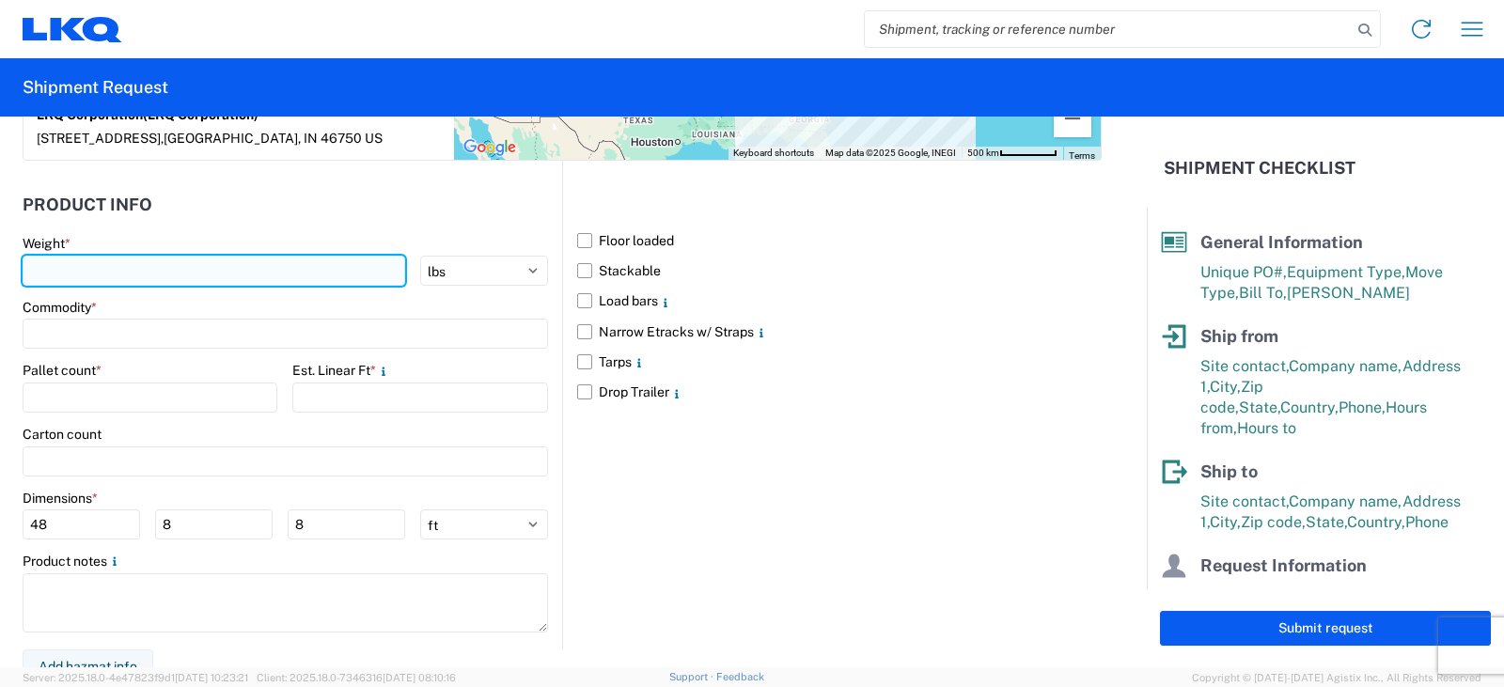
click at [38, 256] on input "number" at bounding box center [214, 271] width 383 height 30
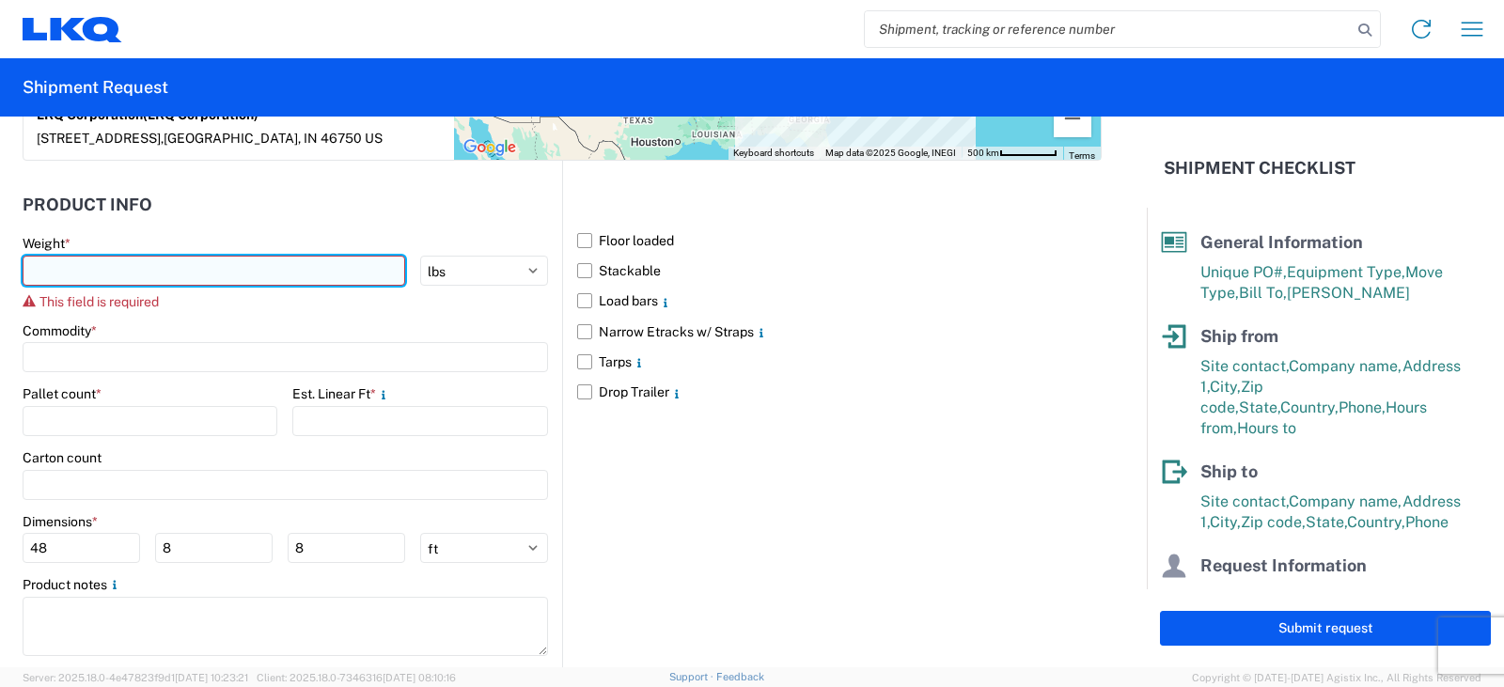
click at [53, 257] on input "number" at bounding box center [214, 271] width 383 height 30
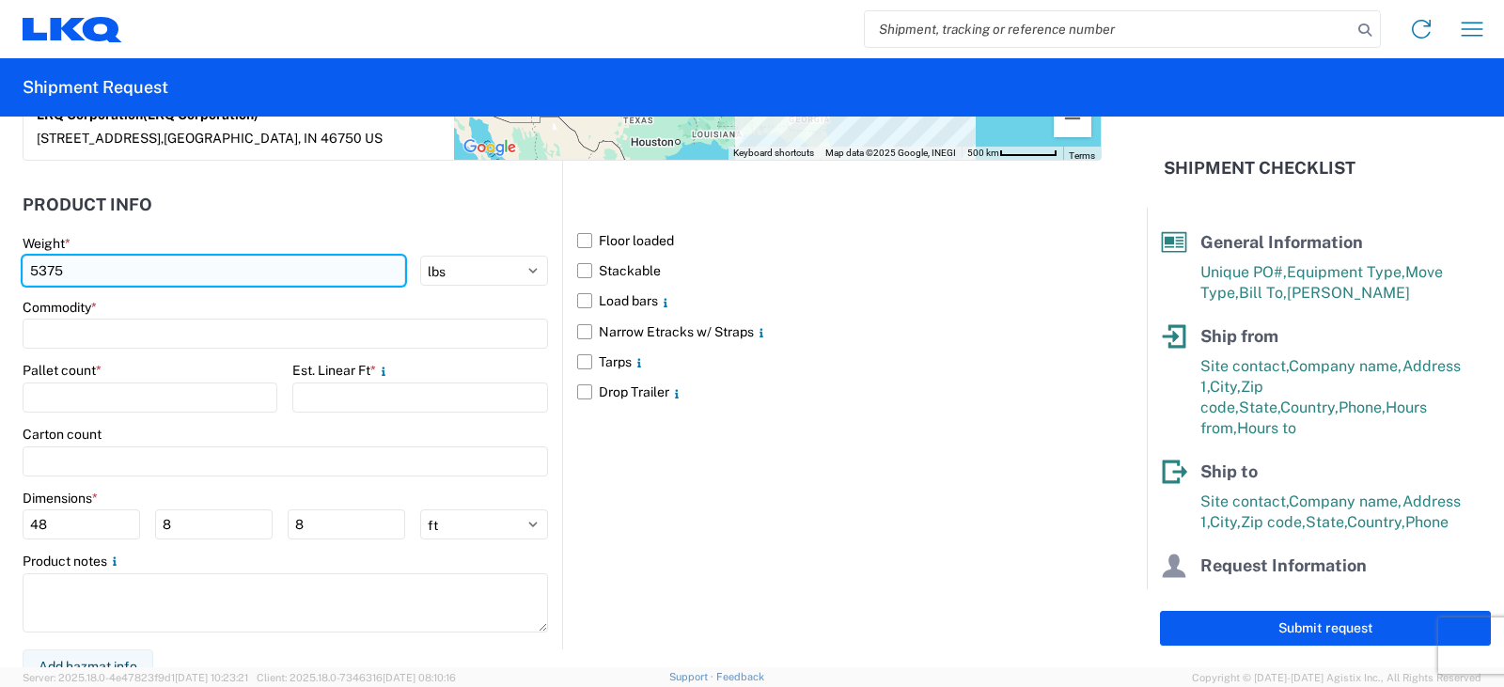
type input "5375"
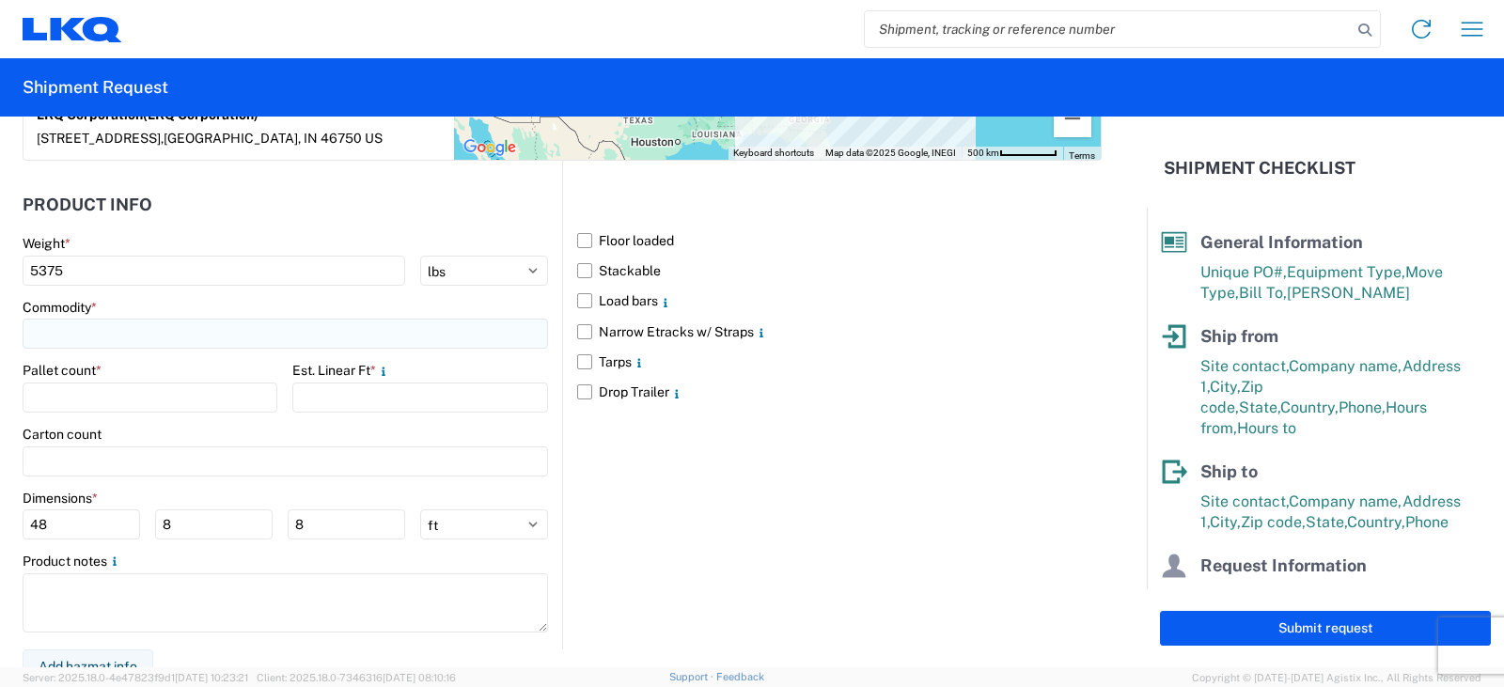
click at [46, 319] on input at bounding box center [285, 334] width 525 height 30
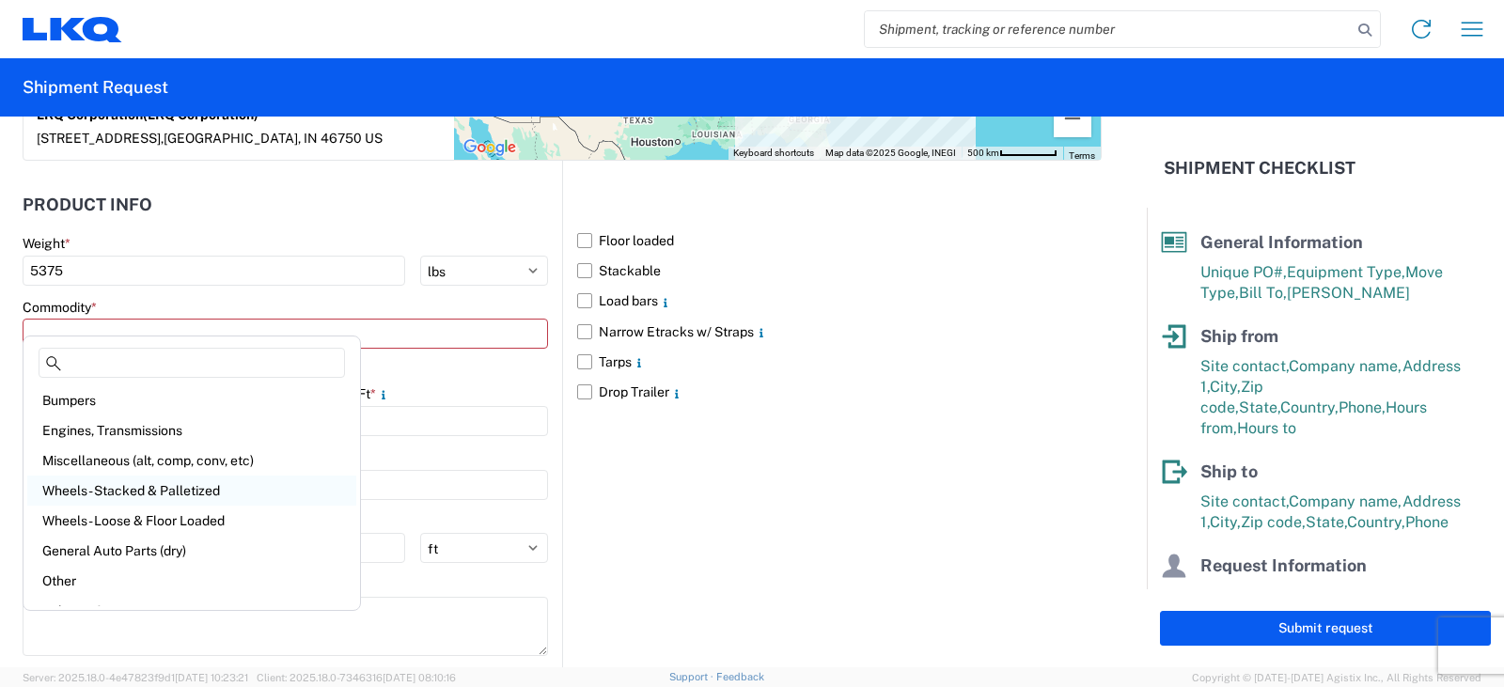
click at [91, 491] on div "Wheels - Stacked & Palletized" at bounding box center [191, 491] width 329 height 30
type input "Wheels - Stacked & Palletized"
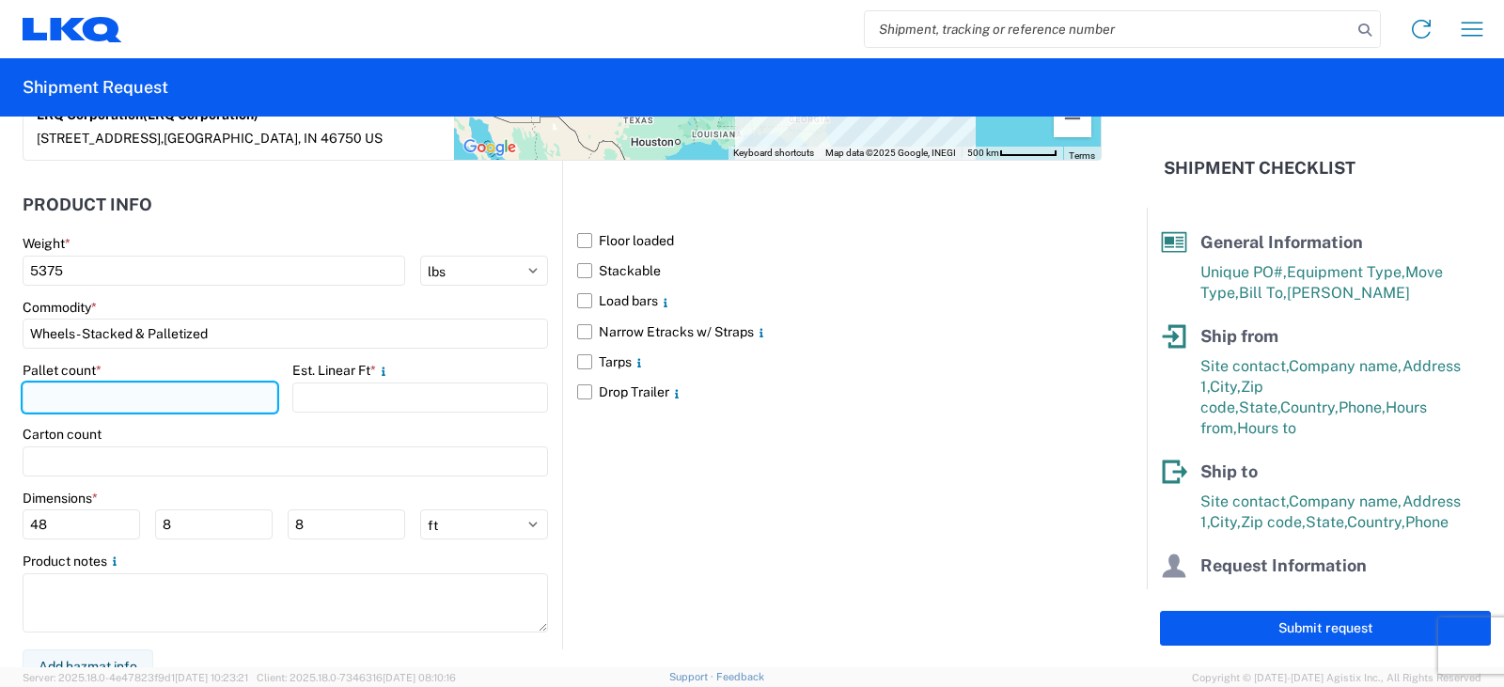
click at [45, 383] on input "number" at bounding box center [150, 398] width 255 height 30
type input "9"
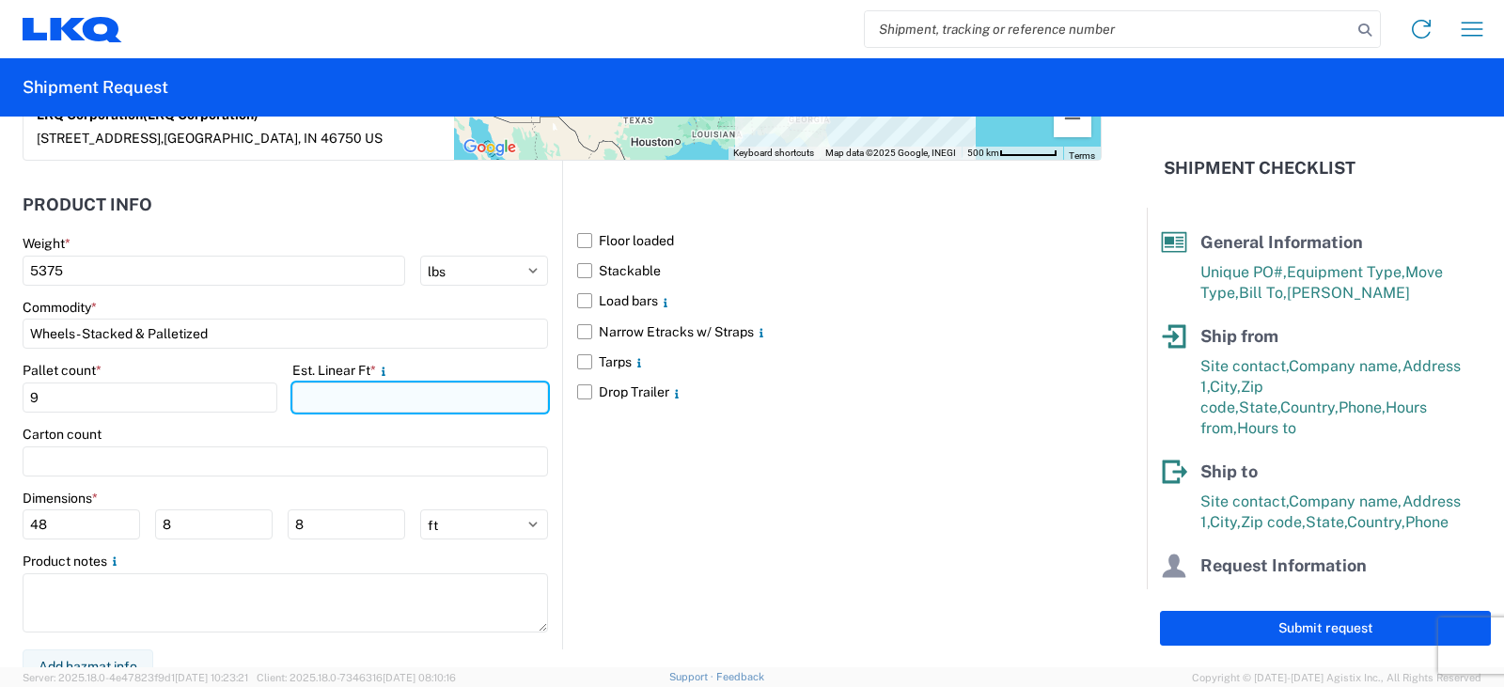
click at [307, 384] on input "number" at bounding box center [419, 398] width 255 height 30
type input "18"
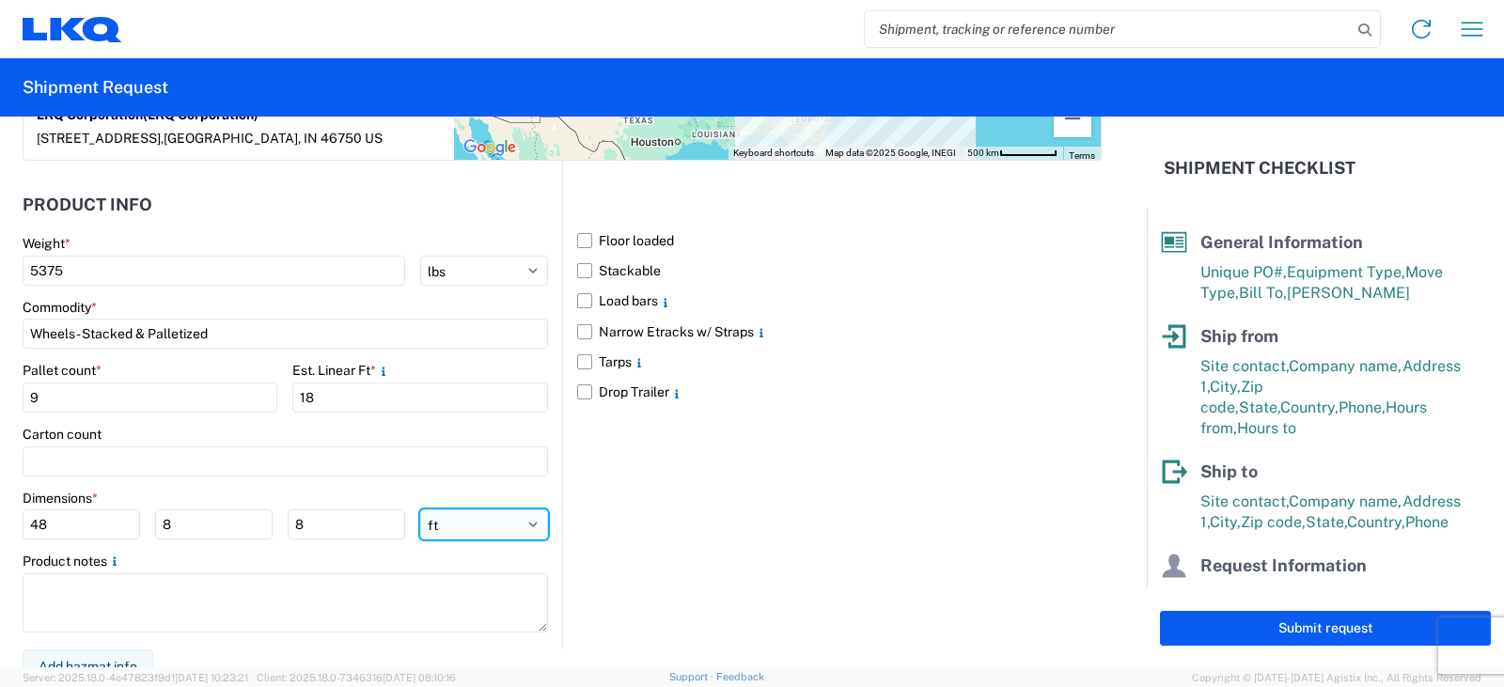
click at [523, 513] on select "ft in cm" at bounding box center [484, 524] width 128 height 30
select select "IN"
click at [420, 509] on select "ft in cm" at bounding box center [484, 524] width 128 height 30
type input "576"
type input "96"
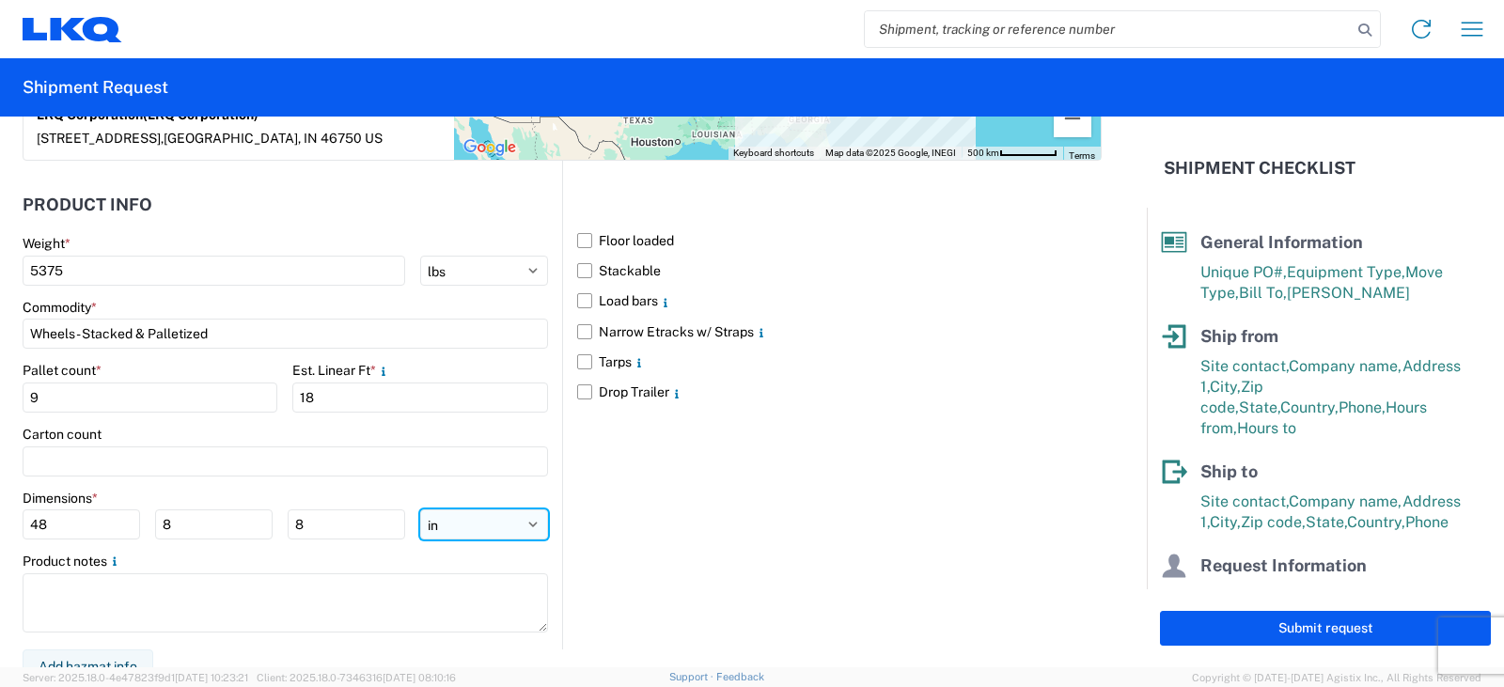
type input "96"
drag, startPoint x: 58, startPoint y: 509, endPoint x: 0, endPoint y: 518, distance: 58.9
click at [0, 518] on form "General Information Template PO# PWR#'S 129177, 9178, 9179, 9181, 9182--[PERSON…" at bounding box center [573, 392] width 1147 height 551
type input "48"
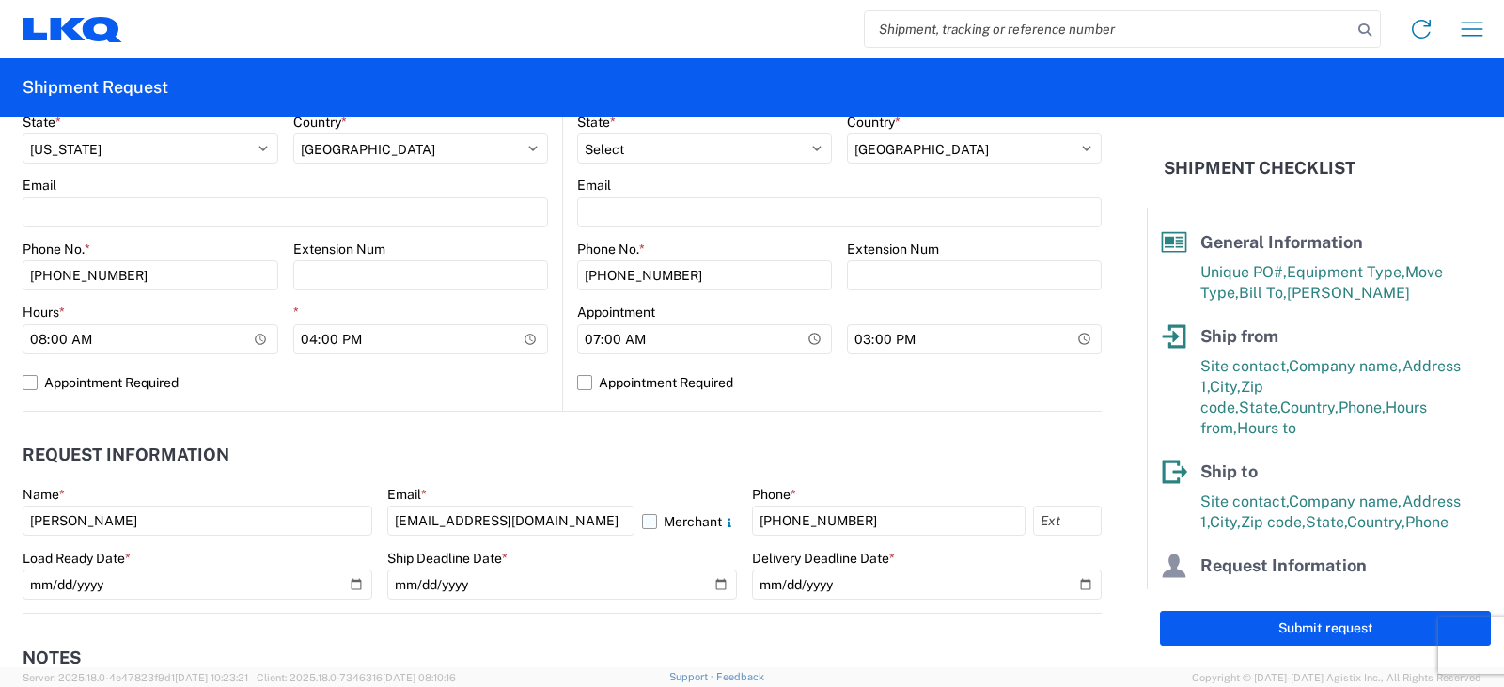
scroll to position [764, 0]
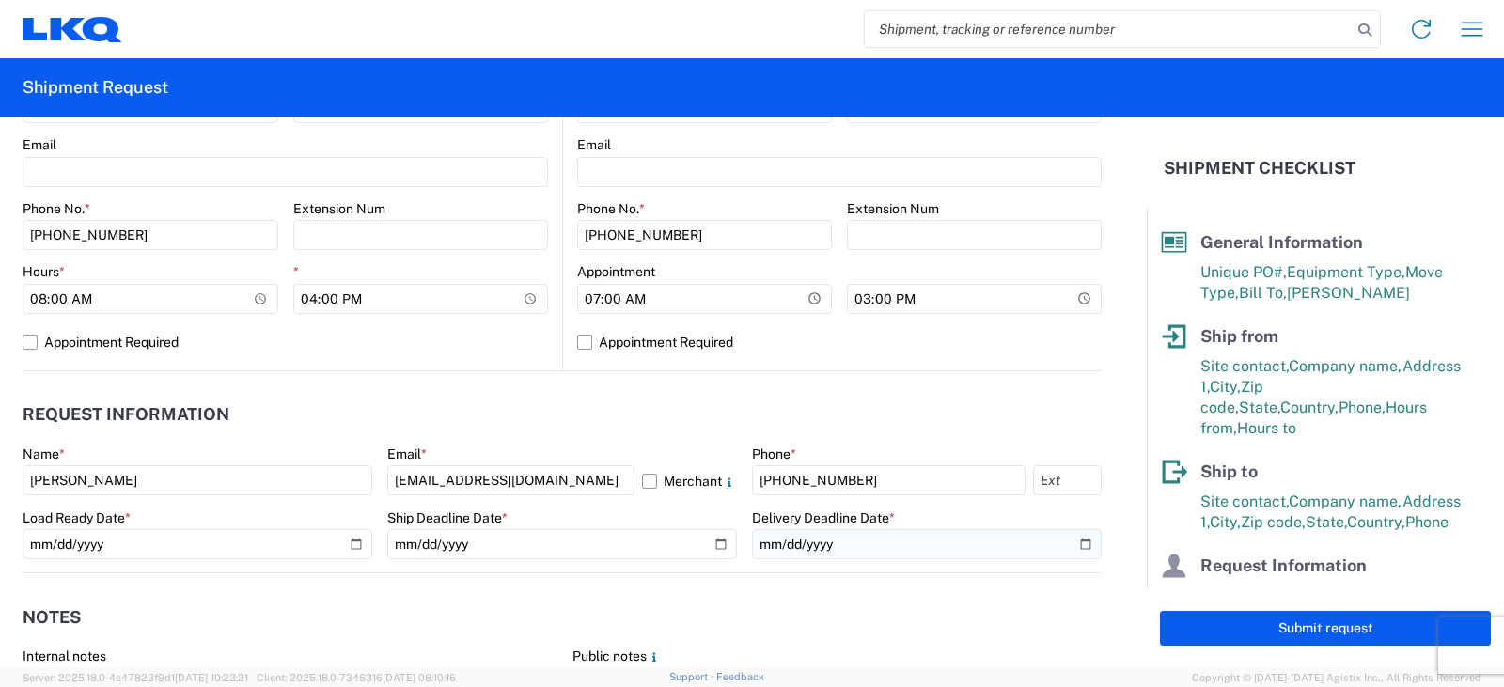
type input "60"
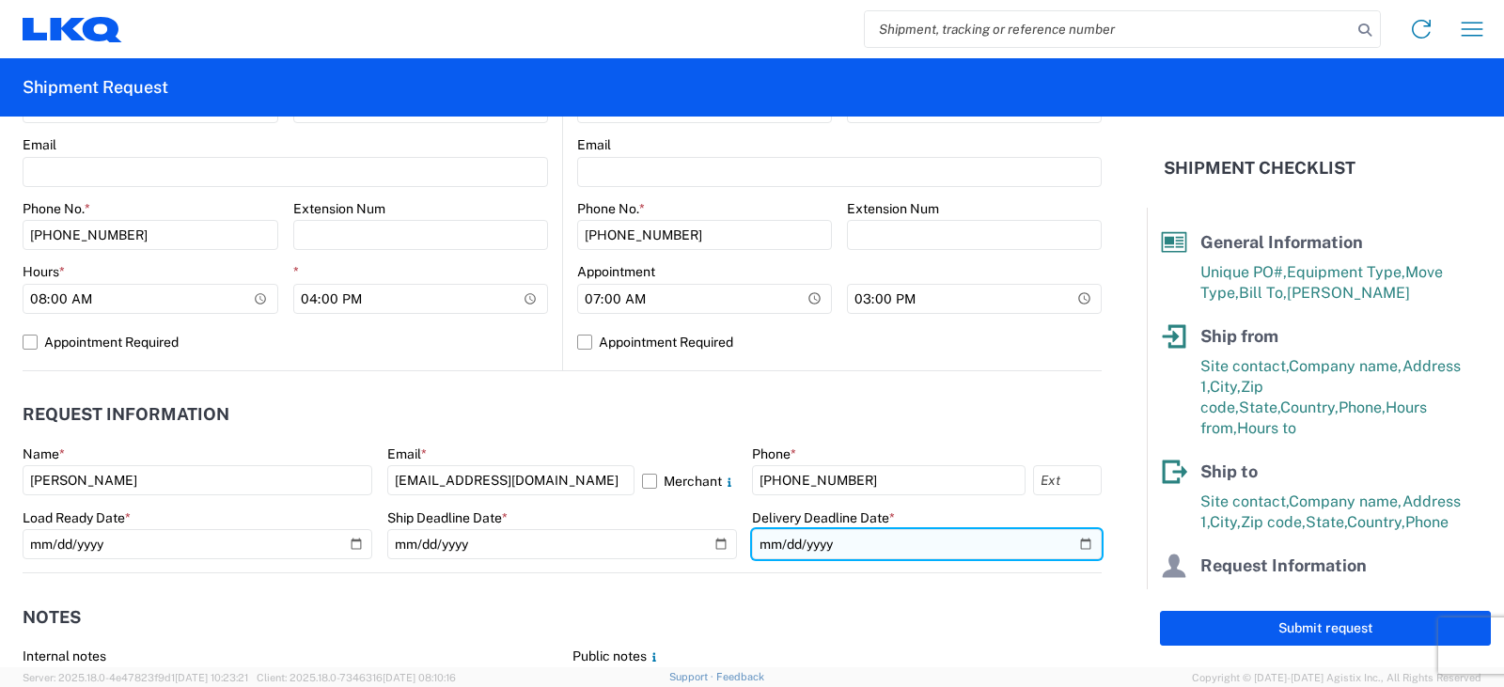
click at [1070, 539] on input "date" at bounding box center [927, 544] width 350 height 30
type input "[DATE]"
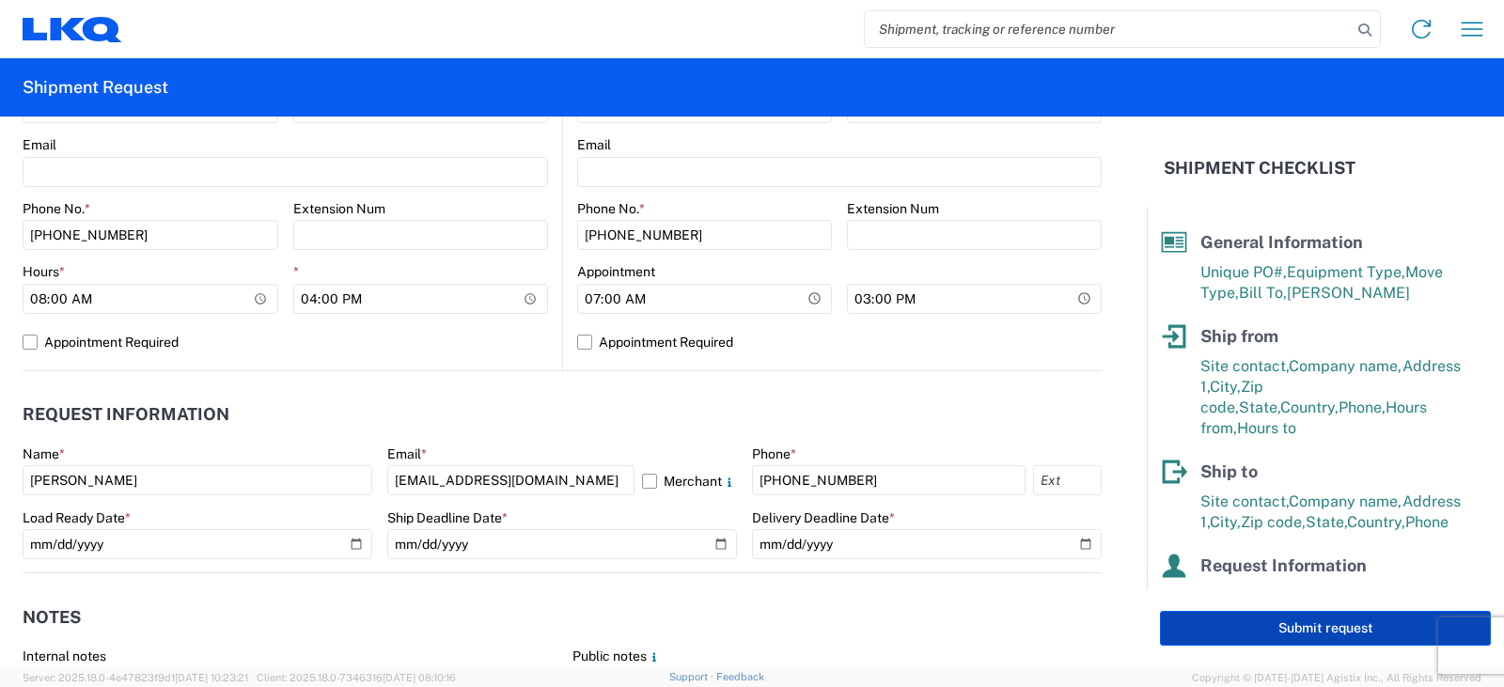
click at [1320, 630] on button "Submit request" at bounding box center [1325, 628] width 331 height 35
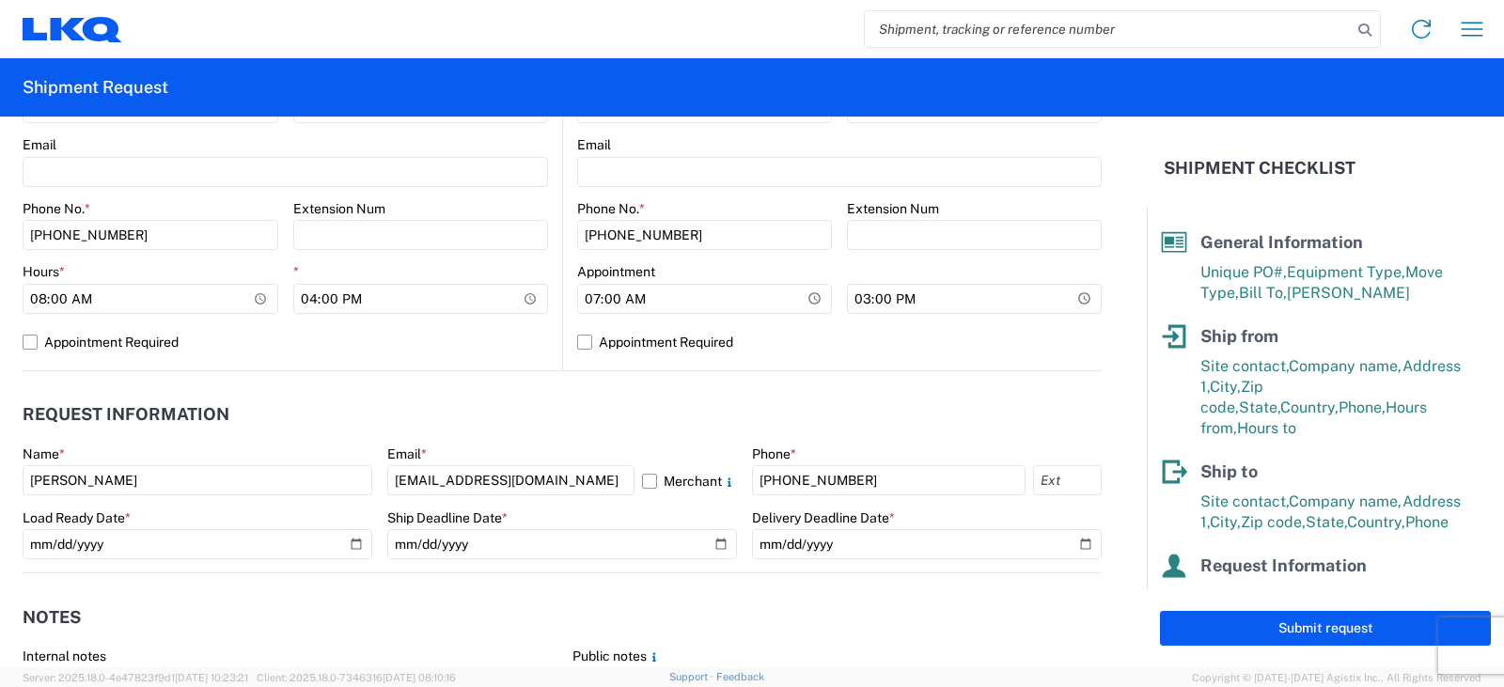
select select "US"
